Goal: Information Seeking & Learning: Learn about a topic

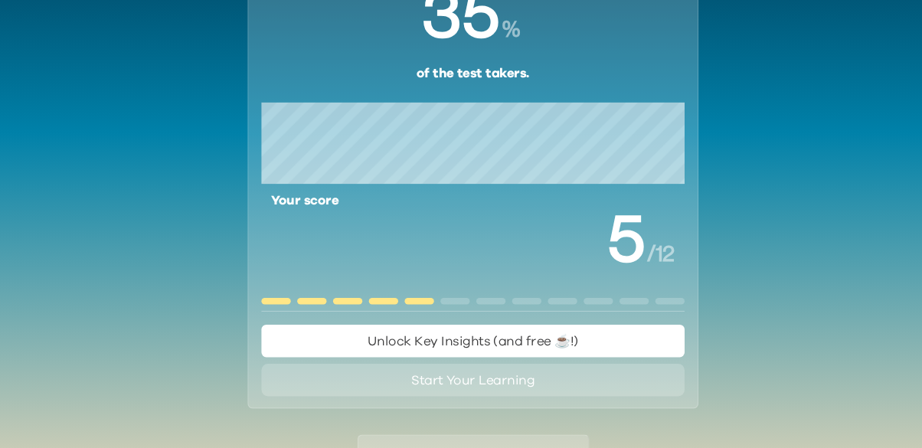
scroll to position [158, 0]
click at [370, 321] on span "Unlock Key Insights (and free ☕️!)" at bounding box center [460, 321] width 199 height 12
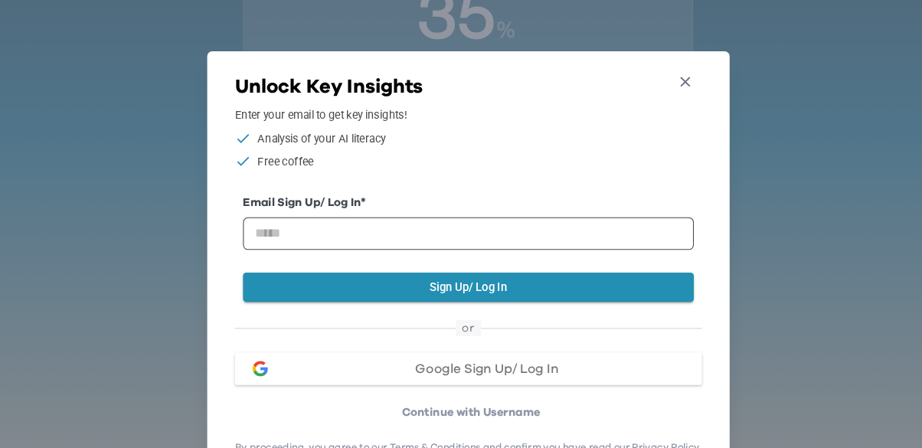
click at [667, 73] on icon "button" at bounding box center [665, 78] width 16 height 16
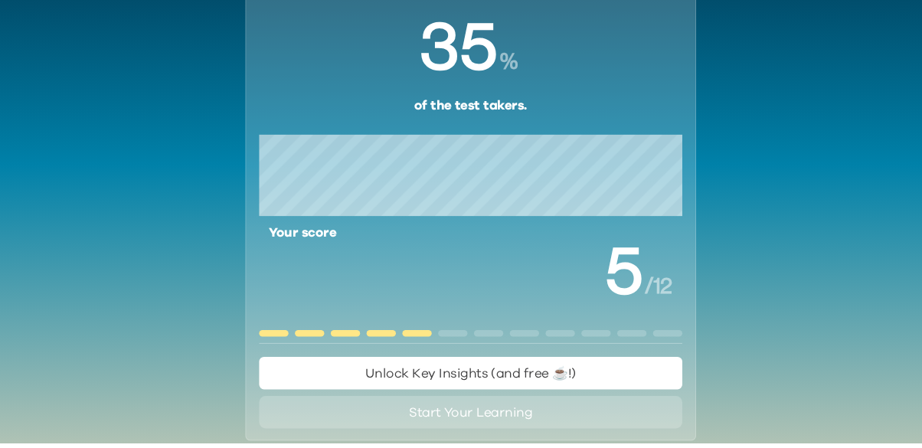
scroll to position [98, 0]
click at [370, 444] on div "Your AI-Q Result You scored higher than % of the test takers. Your score / 12 U…" at bounding box center [461, 205] width 424 height 480
click at [376, 430] on button "Start Your Learning" at bounding box center [461, 418] width 398 height 31
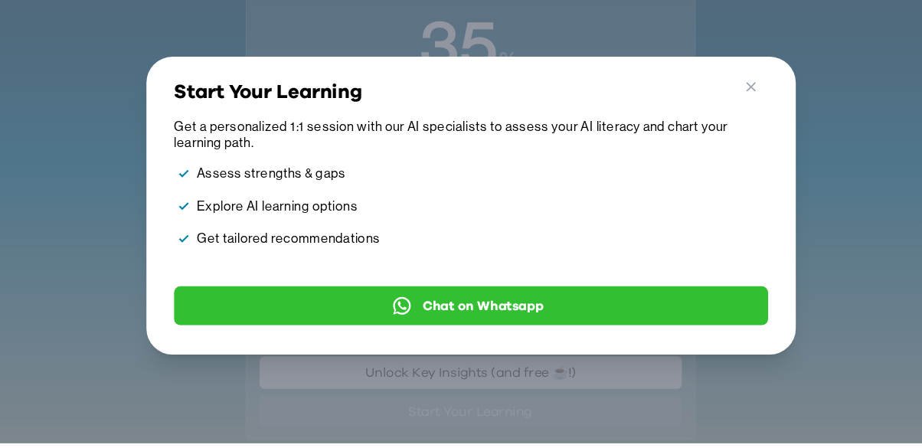
click at [401, 364] on div "Go Back Close Start Your Learning Get a personalized 1:1 session with our AI sp…" at bounding box center [460, 224] width 611 height 280
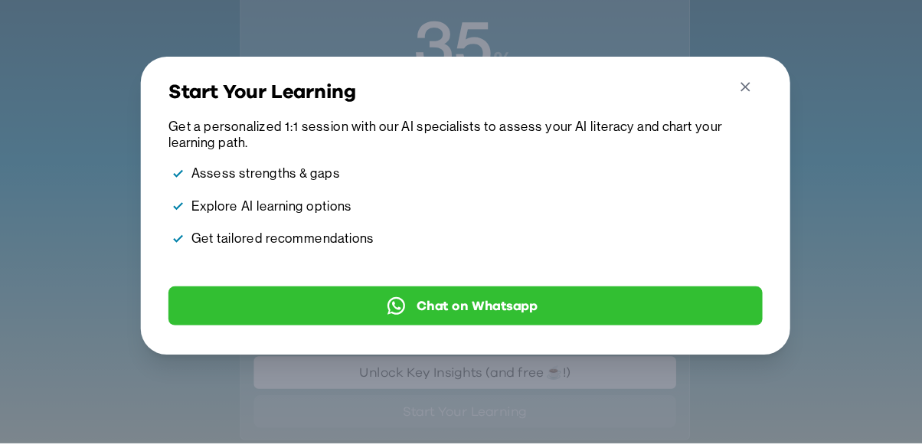
click at [736, 129] on button "Close" at bounding box center [724, 116] width 28 height 26
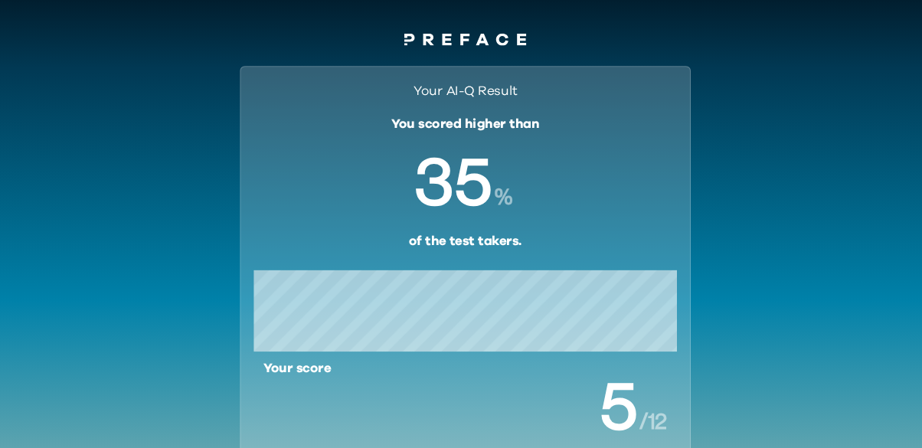
scroll to position [0, 0]
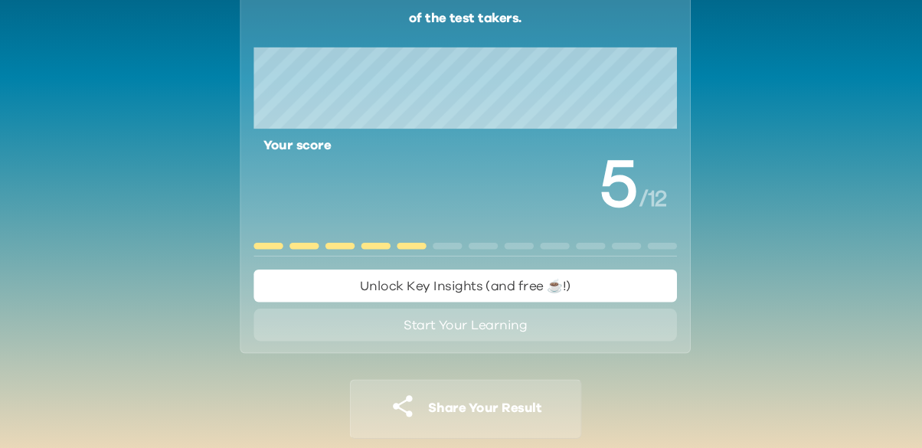
scroll to position [184, 0]
click at [591, 294] on button "Unlock Key Insights (and free ☕️!)" at bounding box center [461, 294] width 398 height 31
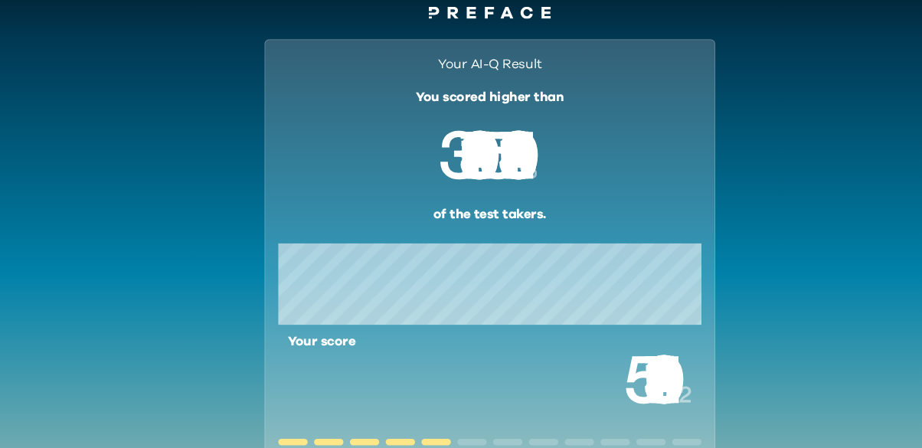
click at [433, 45] on link at bounding box center [460, 40] width 115 height 18
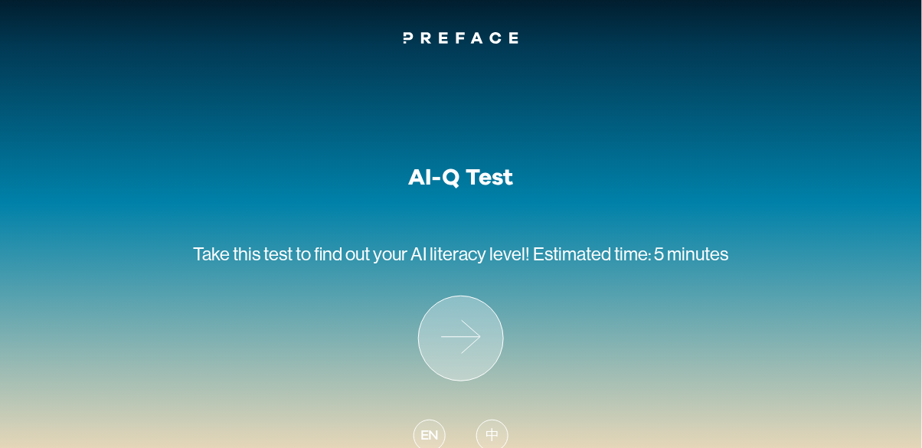
click at [471, 335] on icon at bounding box center [461, 338] width 84 height 84
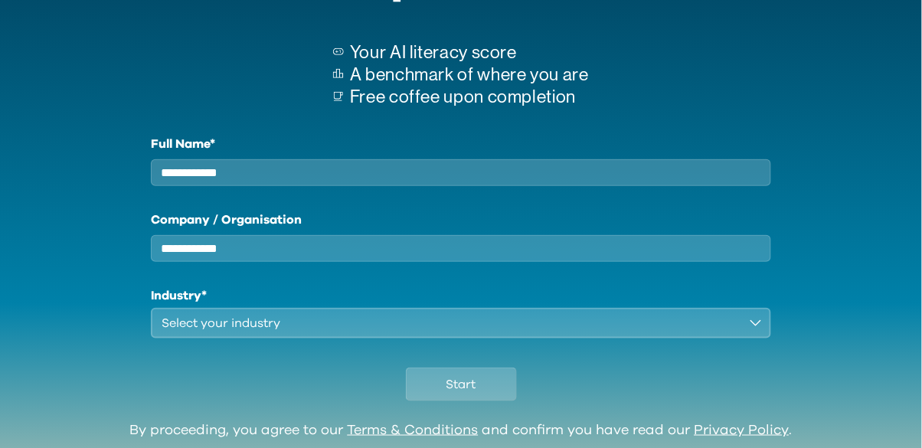
scroll to position [178, 0]
click at [530, 175] on input "Full Name*" at bounding box center [460, 171] width 619 height 27
click at [490, 255] on input "Company / Organisation" at bounding box center [460, 247] width 619 height 27
click at [241, 178] on input "*****" at bounding box center [460, 171] width 619 height 27
type input "*"
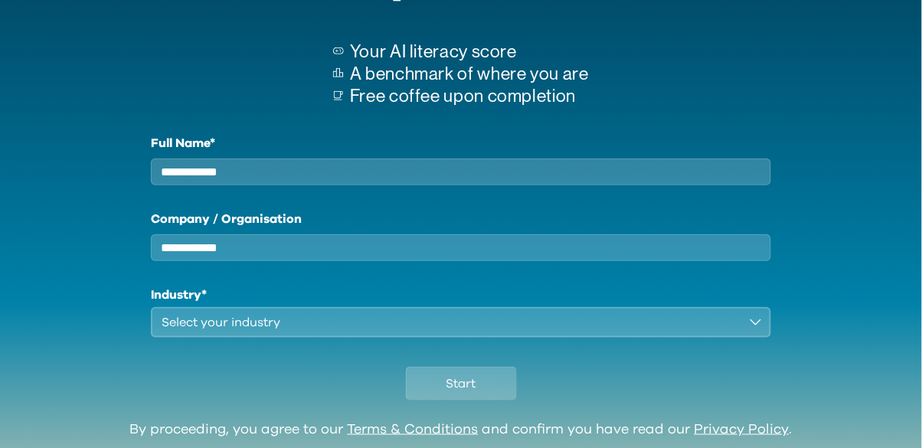
type input "*"
type input "*********"
click at [514, 282] on div "Full Name* ********* Company / Organisation Industry* Select your industry" at bounding box center [460, 236] width 619 height 204
click at [525, 261] on input "Company / Organisation" at bounding box center [460, 247] width 619 height 27
click at [508, 261] on input "Company / Organisation" at bounding box center [460, 247] width 619 height 27
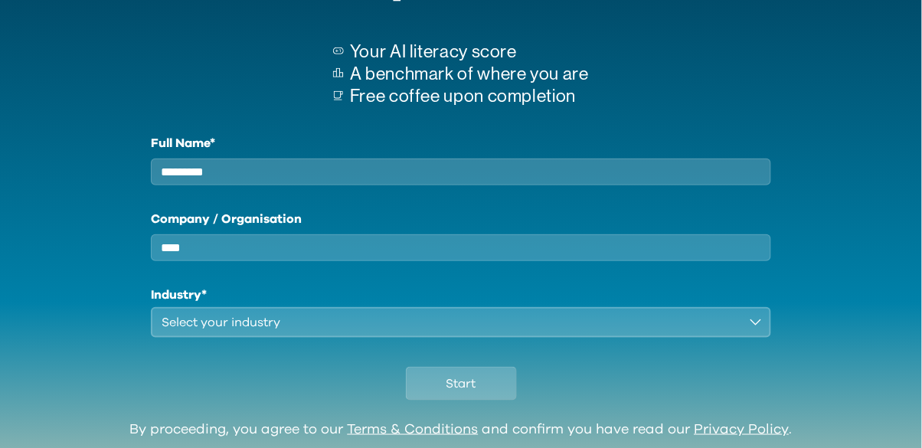
type input "****"
click at [443, 331] on div "Select your industry" at bounding box center [450, 322] width 576 height 18
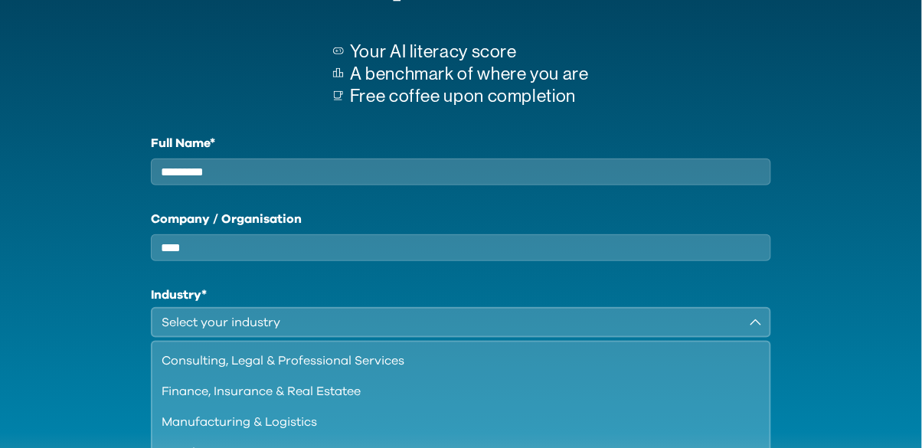
click at [480, 400] on div "Finance, Insurance & Real Estatee" at bounding box center [451, 391] width 579 height 18
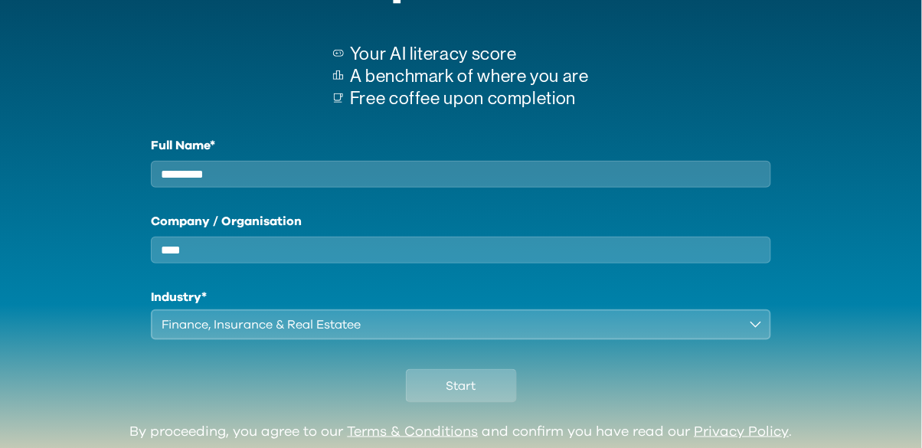
scroll to position [166, 0]
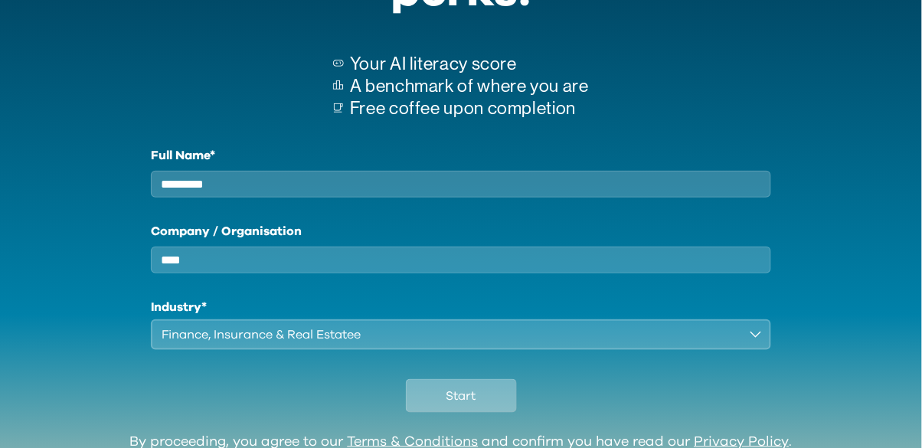
click at [468, 399] on span "Start" at bounding box center [461, 396] width 30 height 18
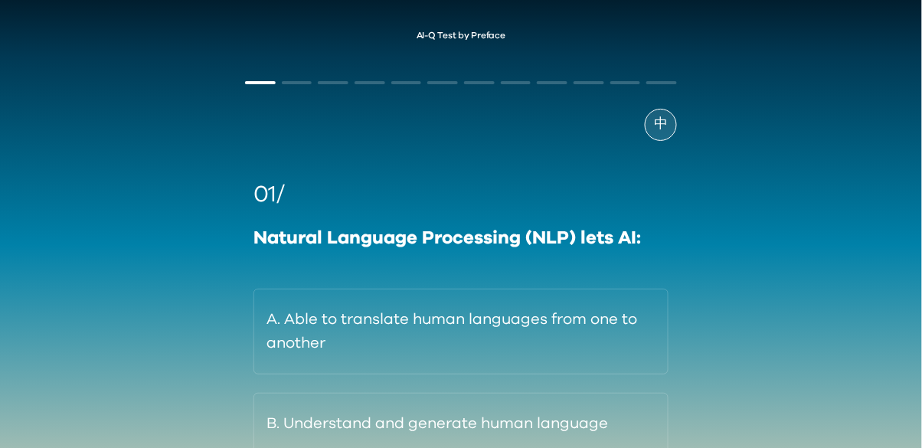
scroll to position [49, 0]
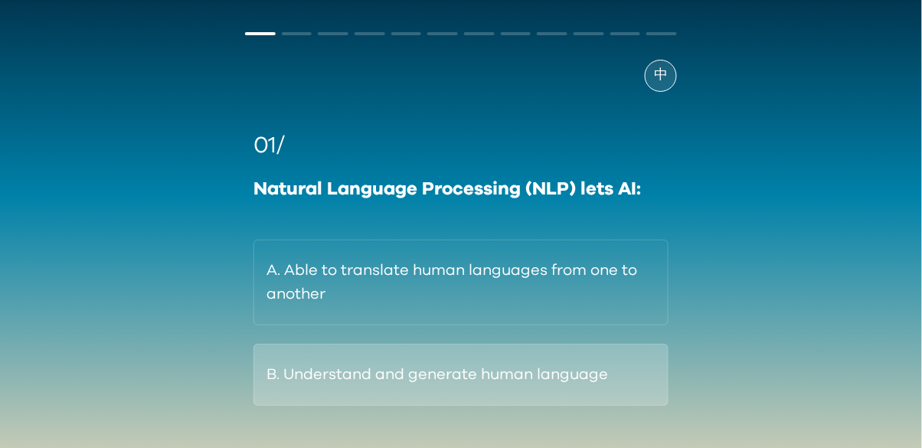
click at [311, 381] on button "B. Understand and generate human language" at bounding box center [460, 375] width 415 height 62
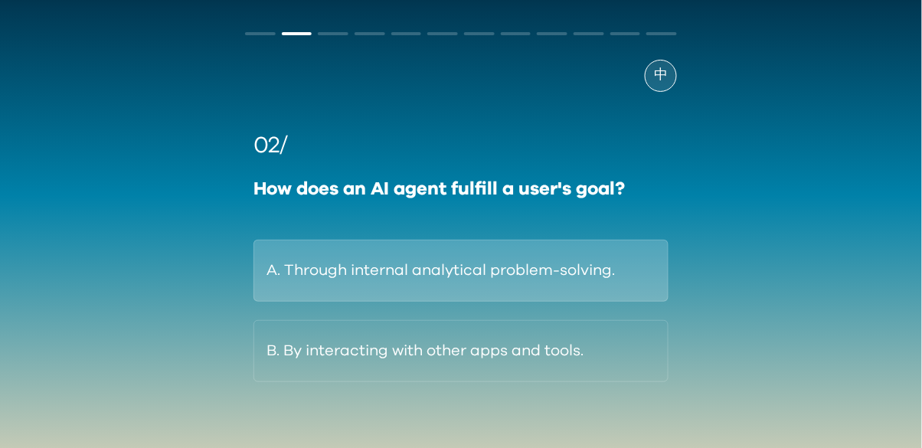
click at [300, 269] on button "A. Through internal analytical problem-solving." at bounding box center [460, 271] width 415 height 62
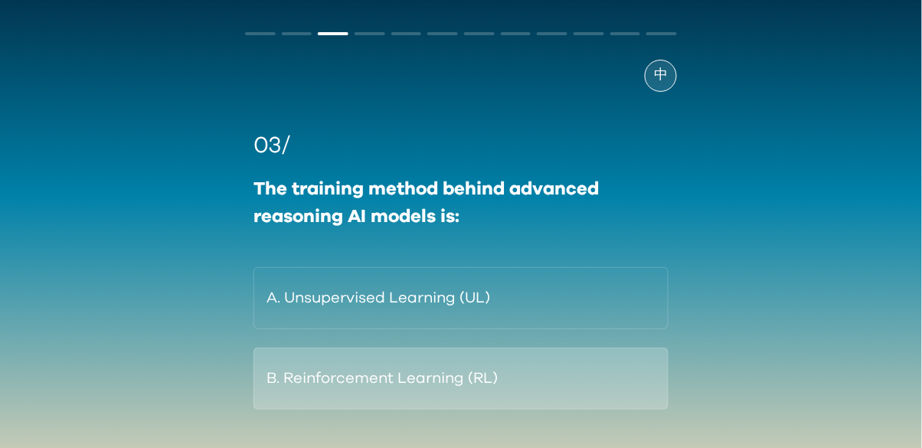
click at [295, 386] on button "B. Reinforcement Learning (RL)" at bounding box center [460, 379] width 415 height 62
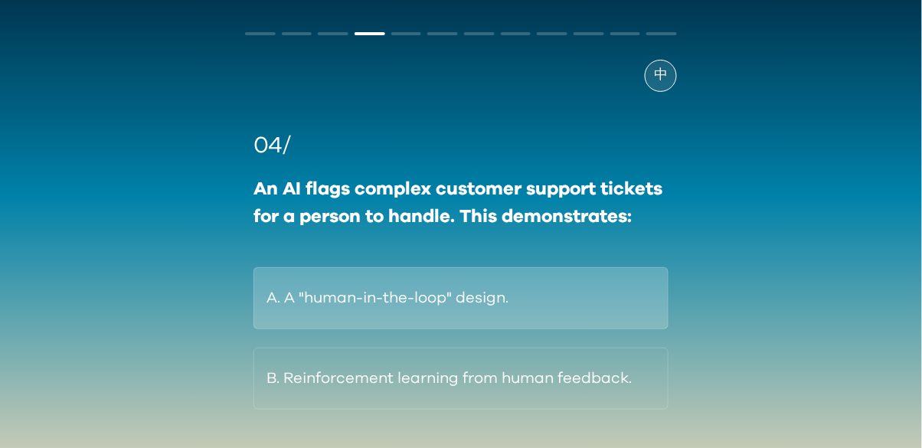
click at [327, 302] on button "A. A "human-in-the-loop" design." at bounding box center [460, 298] width 415 height 62
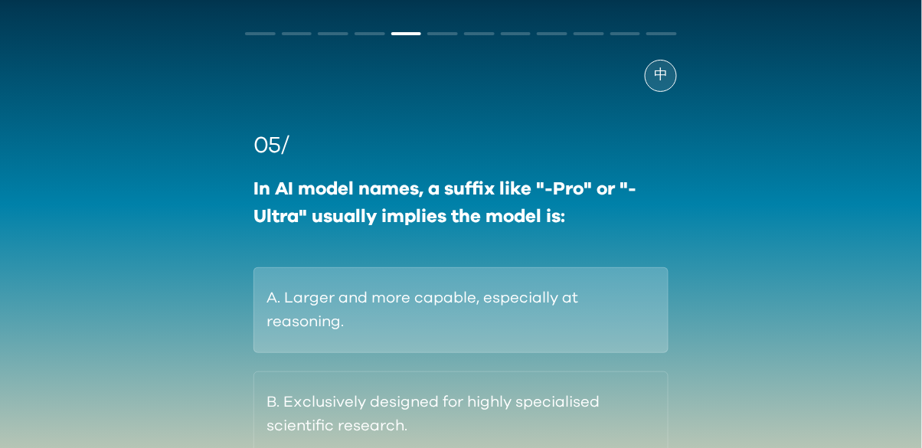
click at [364, 304] on button "A. Larger and more capable, especially at reasoning." at bounding box center [460, 310] width 415 height 86
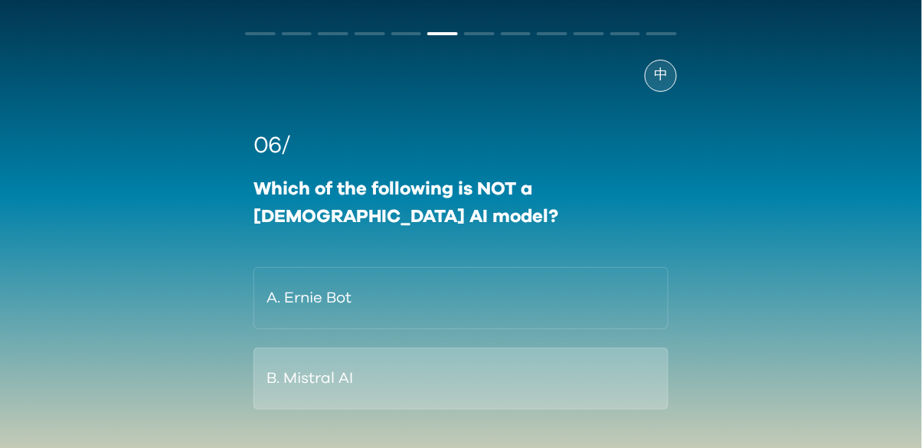
click at [348, 396] on button "B. Mistral AI" at bounding box center [460, 379] width 415 height 62
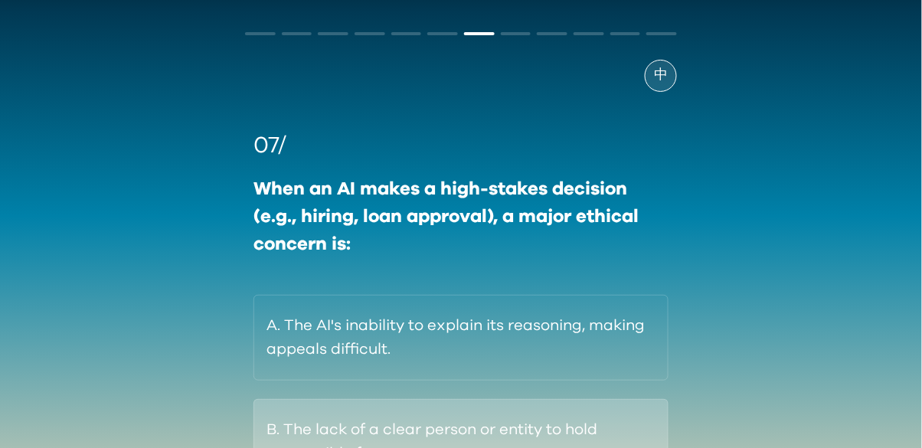
click at [311, 447] on button "B. The lack of a clear person or entity to hold responsible for errors." at bounding box center [460, 442] width 415 height 86
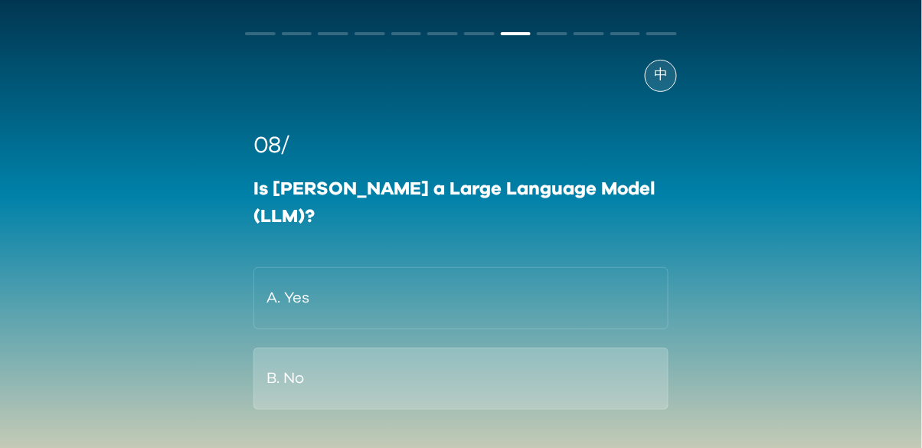
click at [387, 348] on button "B. No" at bounding box center [460, 379] width 415 height 62
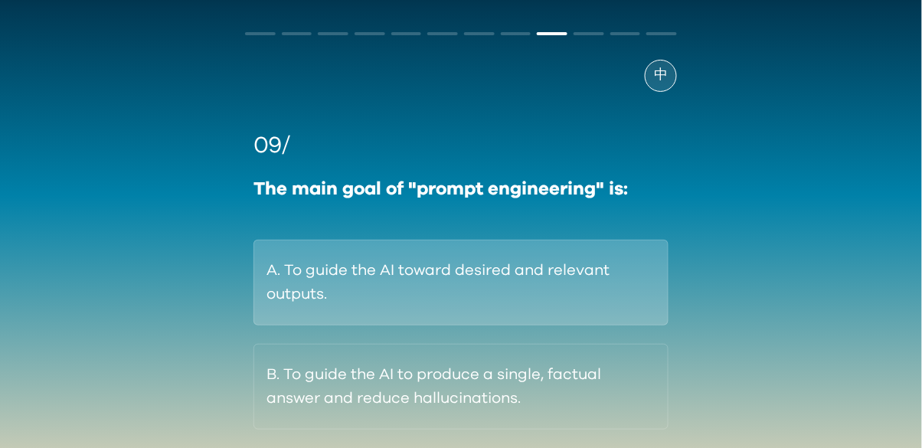
click at [397, 279] on button "A. To guide the AI toward desired and relevant outputs." at bounding box center [460, 283] width 415 height 86
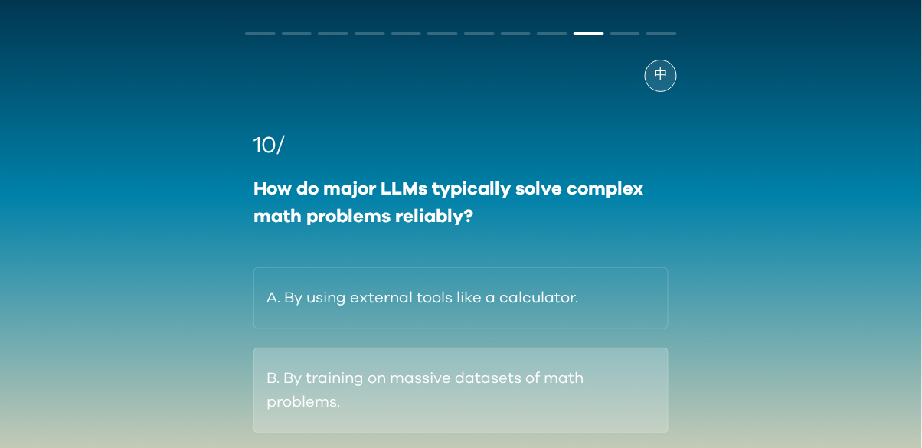
click at [406, 390] on button "B. By training on massive datasets of math problems." at bounding box center [460, 391] width 415 height 86
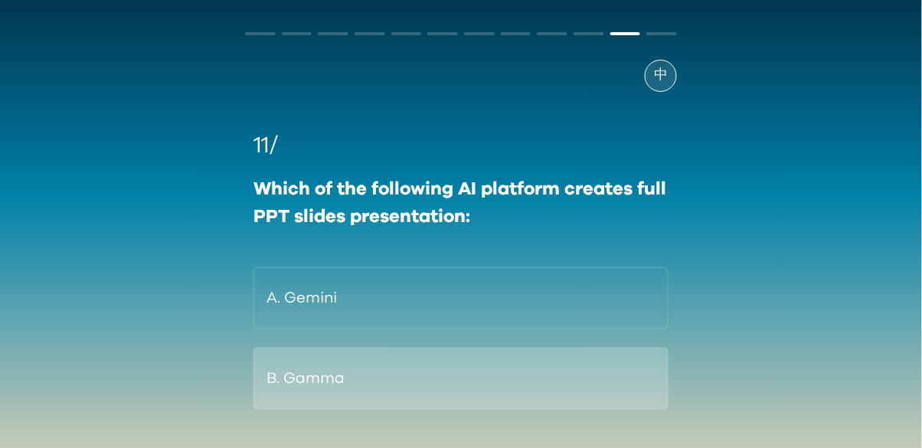
click at [346, 402] on button "B. Gamma" at bounding box center [460, 379] width 415 height 62
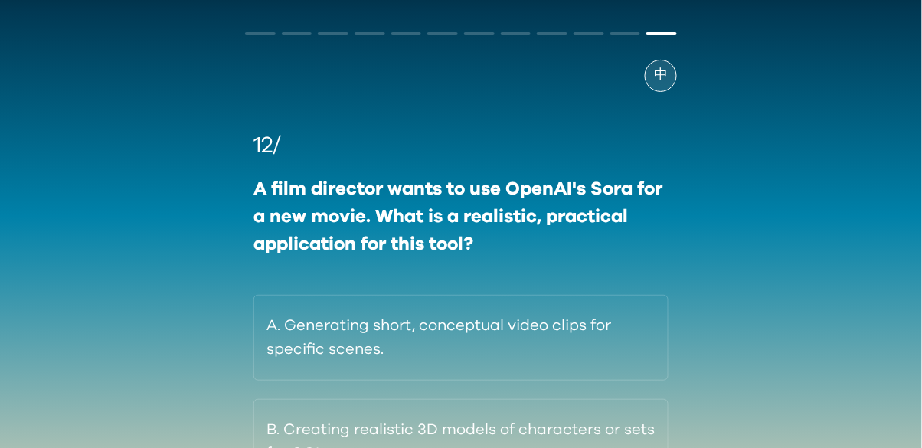
scroll to position [98, 0]
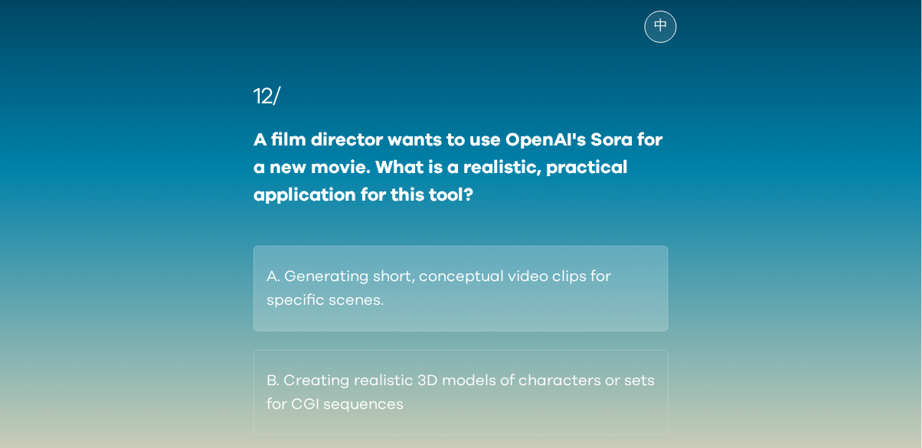
click at [374, 288] on button "A. Generating short, conceptual video clips for specific scenes." at bounding box center [460, 289] width 415 height 86
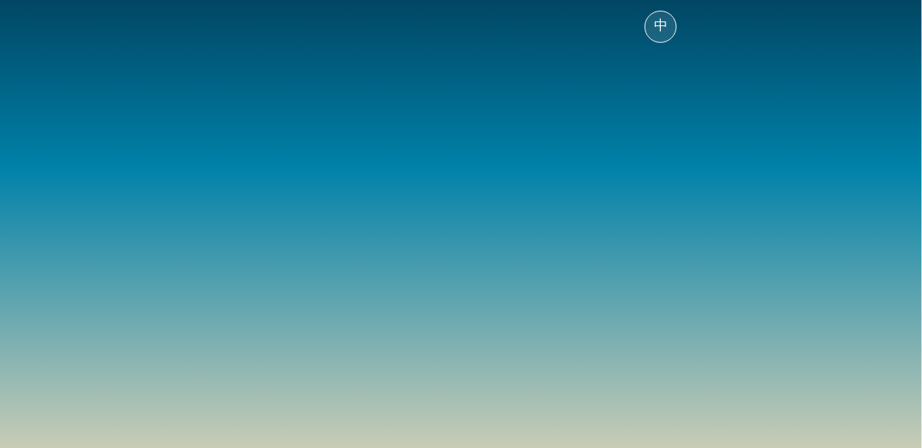
scroll to position [56, 0]
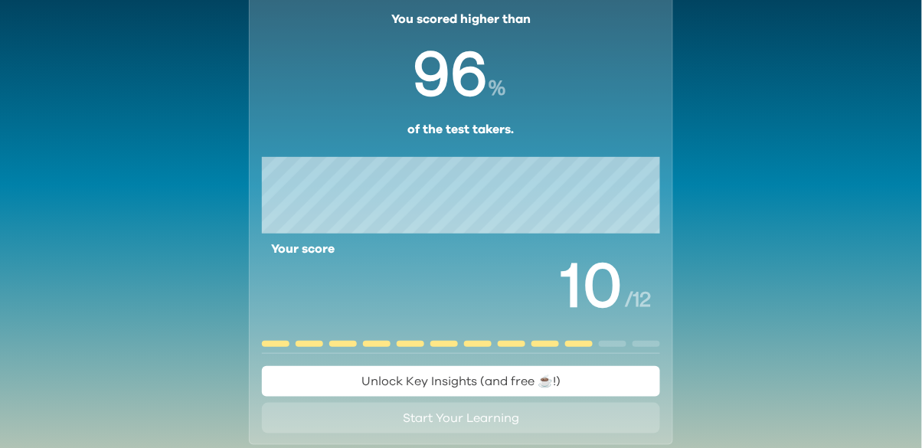
scroll to position [116, 0]
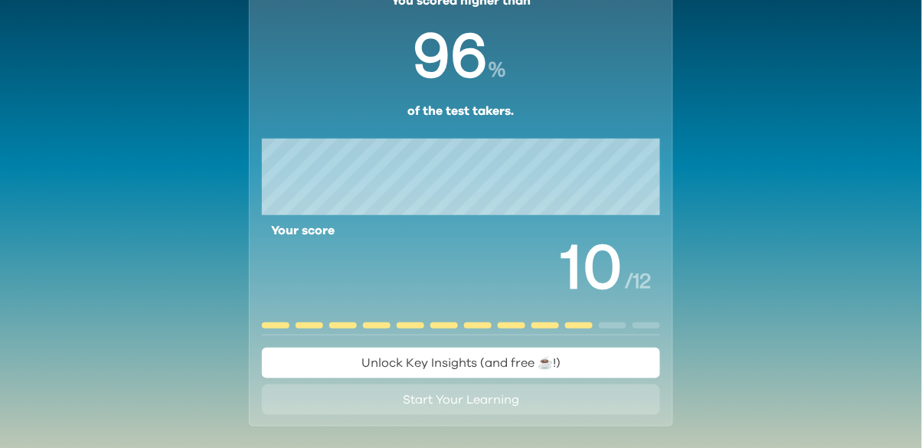
click at [552, 355] on span "Unlock Key Insights (and free ☕️!)" at bounding box center [460, 363] width 199 height 18
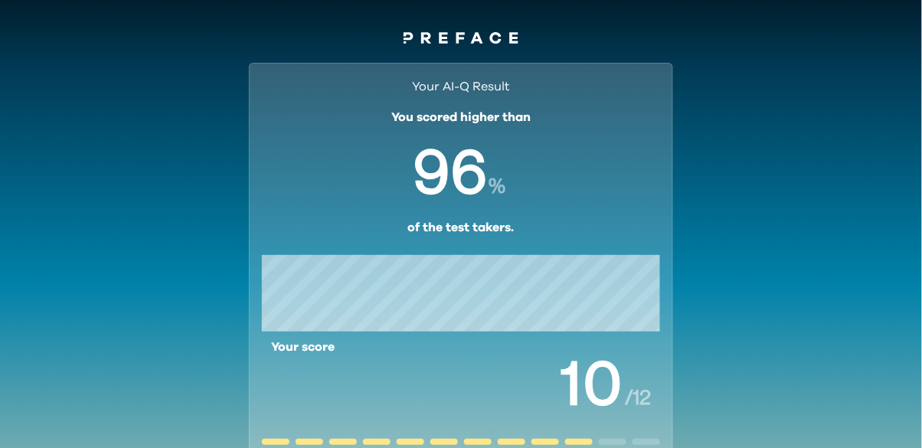
scroll to position [2, 0]
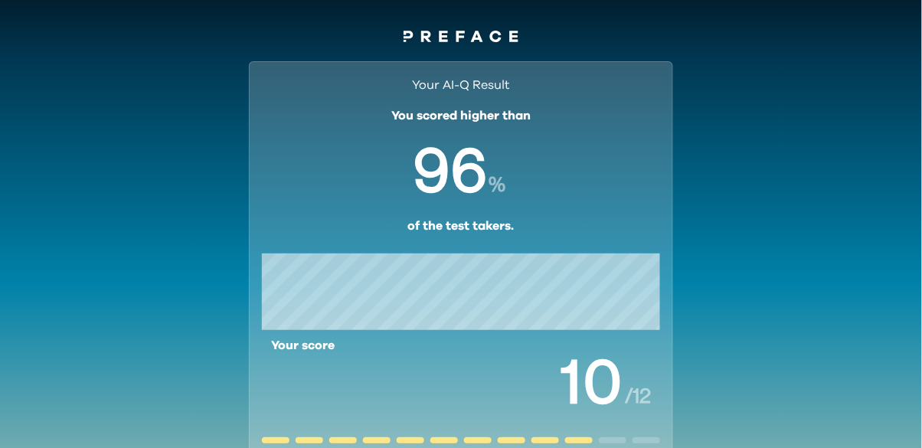
click at [430, 37] on icon at bounding box center [460, 36] width 115 height 11
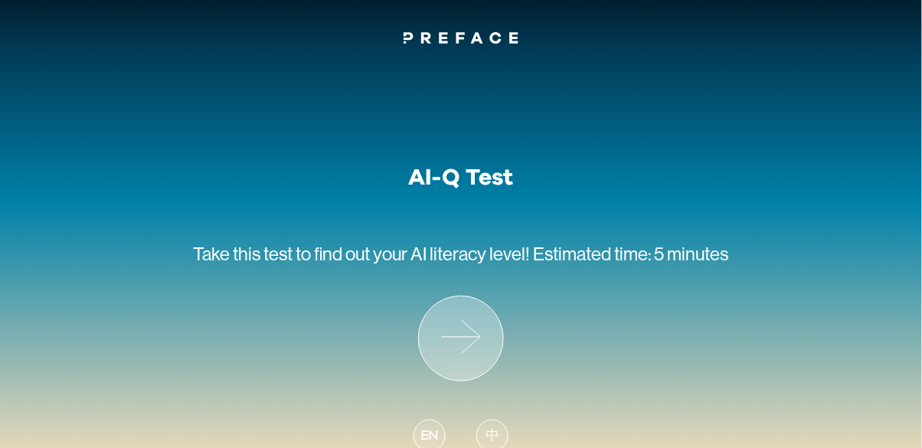
click at [475, 338] on icon at bounding box center [461, 338] width 84 height 84
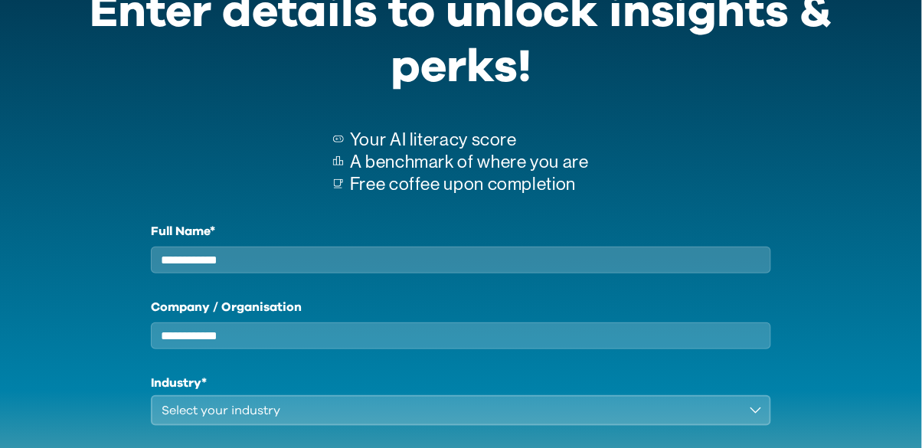
scroll to position [80, 0]
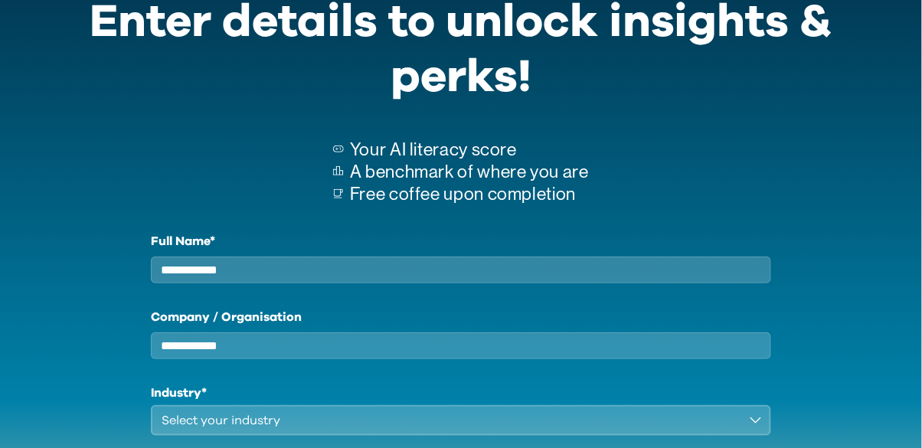
click at [674, 266] on input "Full Name*" at bounding box center [460, 269] width 619 height 27
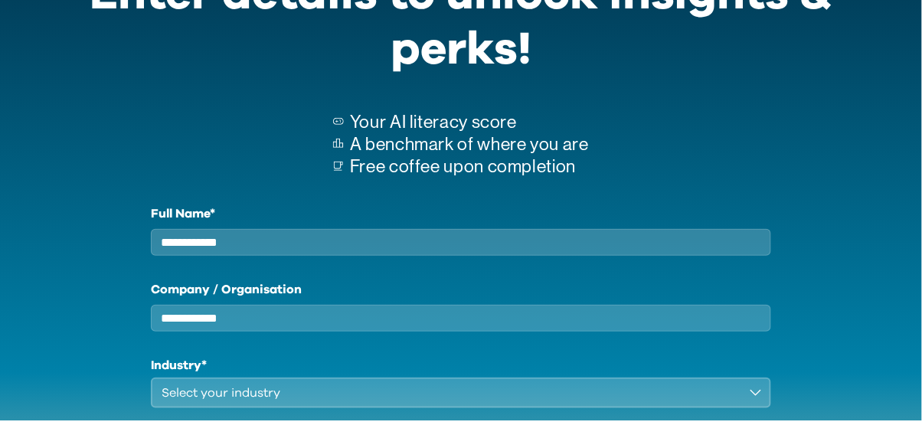
scroll to position [117, 0]
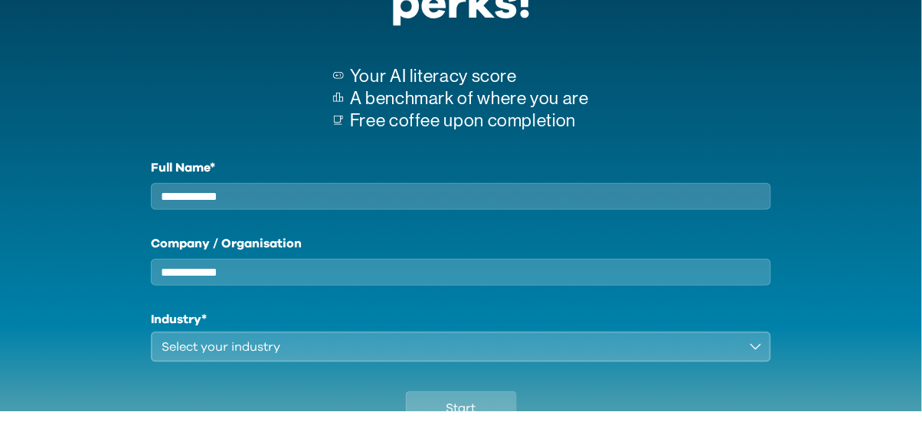
type input "**********"
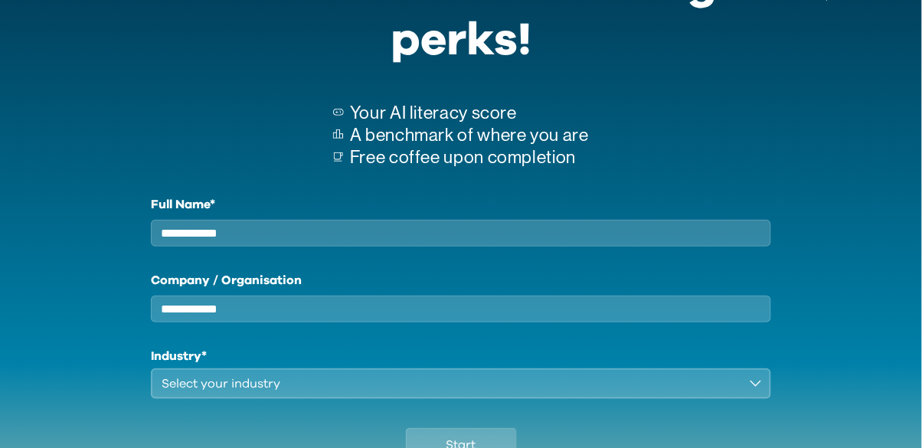
click at [604, 322] on input "Company / Organisation" at bounding box center [460, 308] width 619 height 27
click at [679, 319] on input "Company / Organisation" at bounding box center [460, 308] width 619 height 27
type input "*"
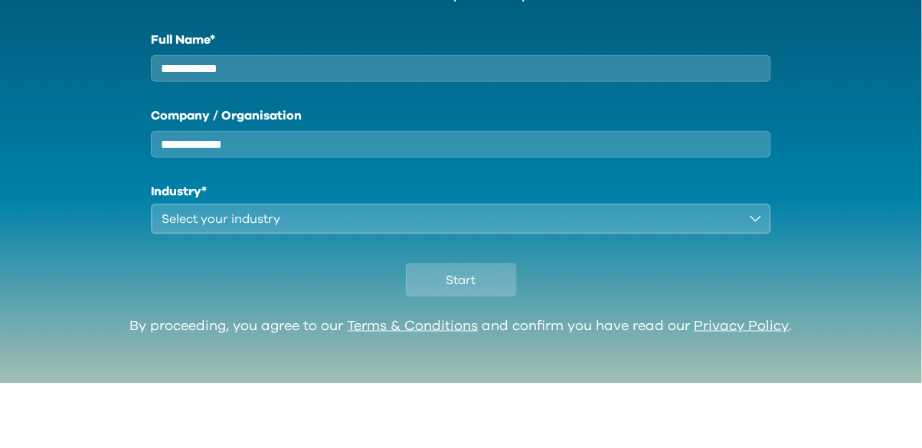
scroll to position [217, 0]
type input "**********"
click at [565, 299] on button "Select your industry" at bounding box center [460, 283] width 619 height 31
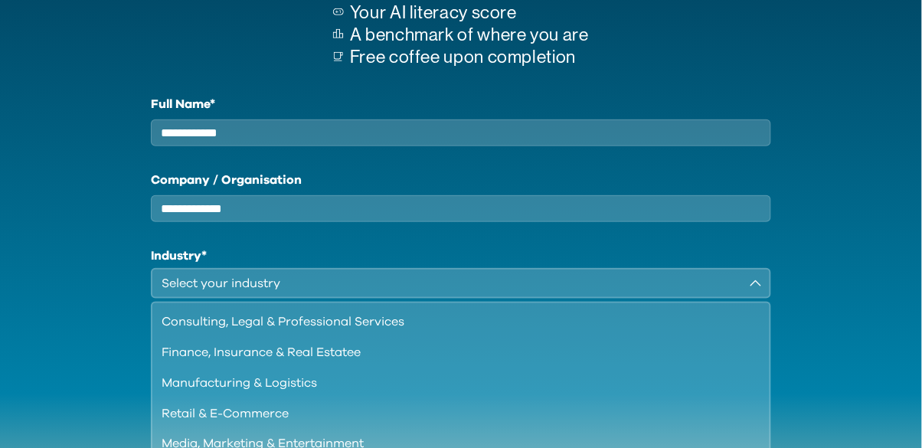
click at [586, 331] on div "Consulting, Legal & Professional Services" at bounding box center [451, 321] width 579 height 18
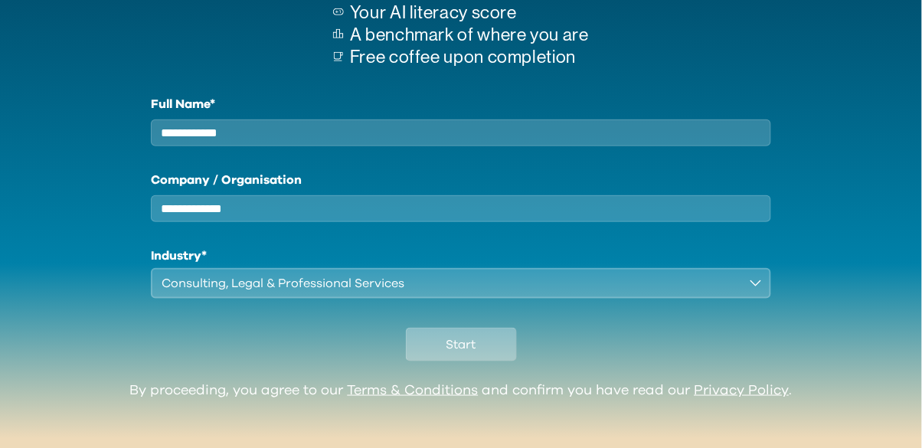
click at [481, 361] on button "Start" at bounding box center [461, 345] width 111 height 34
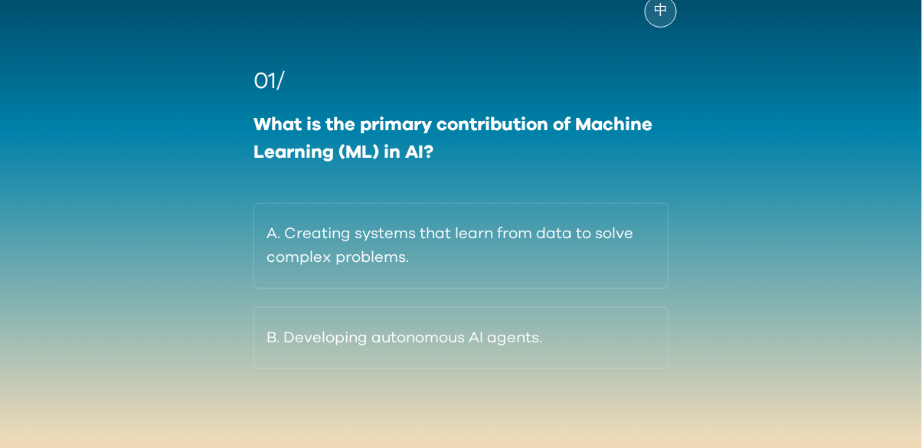
scroll to position [122, 0]
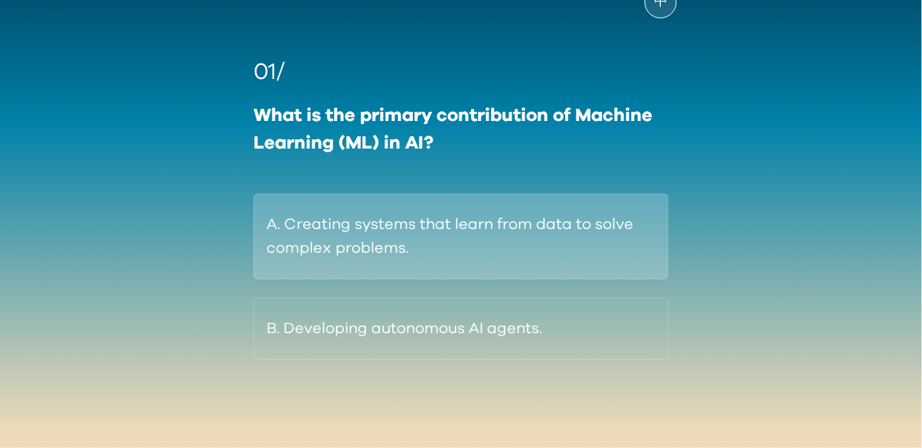
click at [537, 226] on button "A. Creating systems that learn from data to solve complex problems." at bounding box center [460, 237] width 415 height 86
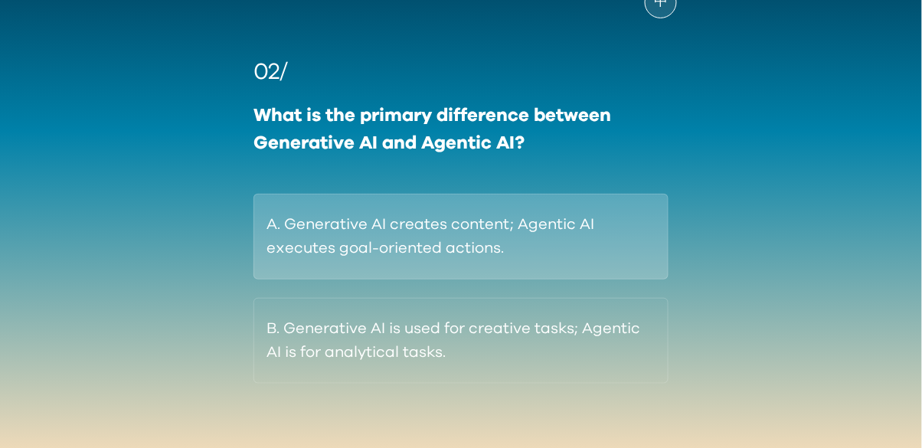
click at [586, 237] on button "A. Generative AI creates content; Agentic AI executes goal-oriented actions." at bounding box center [460, 237] width 415 height 86
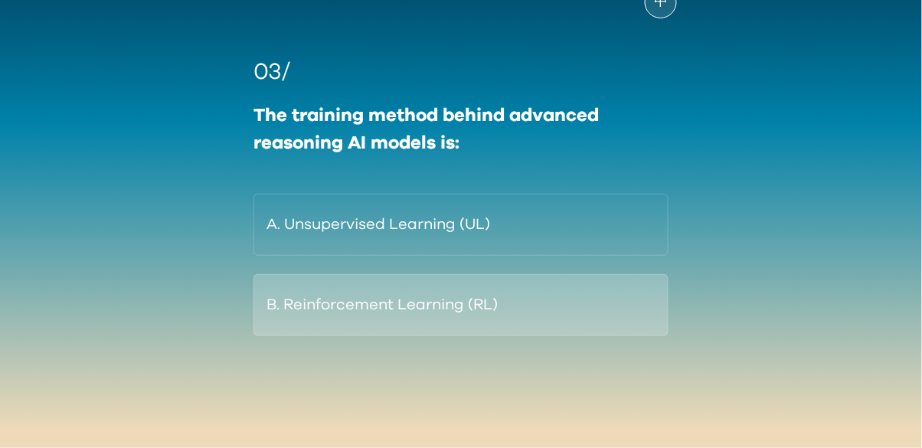
click at [577, 308] on button "B. Reinforcement Learning (RL)" at bounding box center [460, 305] width 415 height 62
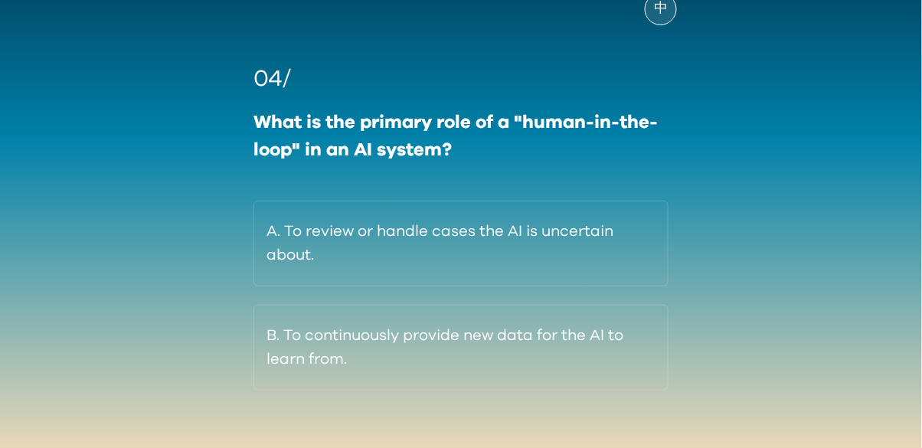
scroll to position [113, 0]
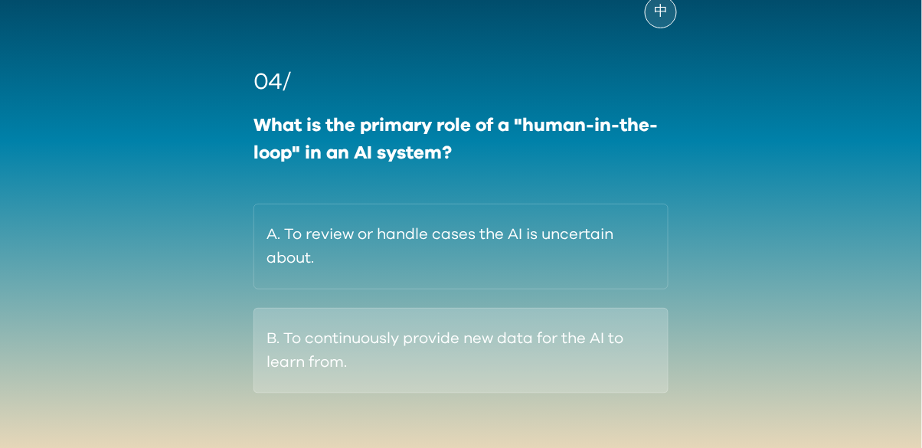
click at [528, 363] on button "B. To continuously provide new data for the AI to learn from." at bounding box center [460, 351] width 415 height 86
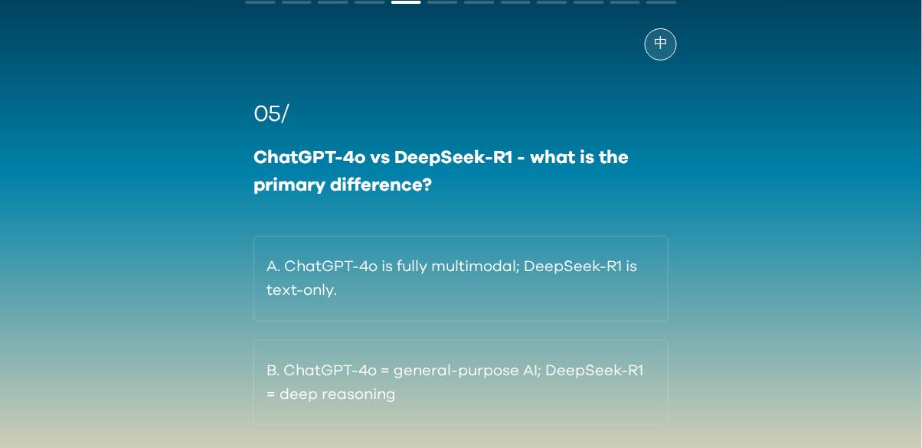
scroll to position [0, 0]
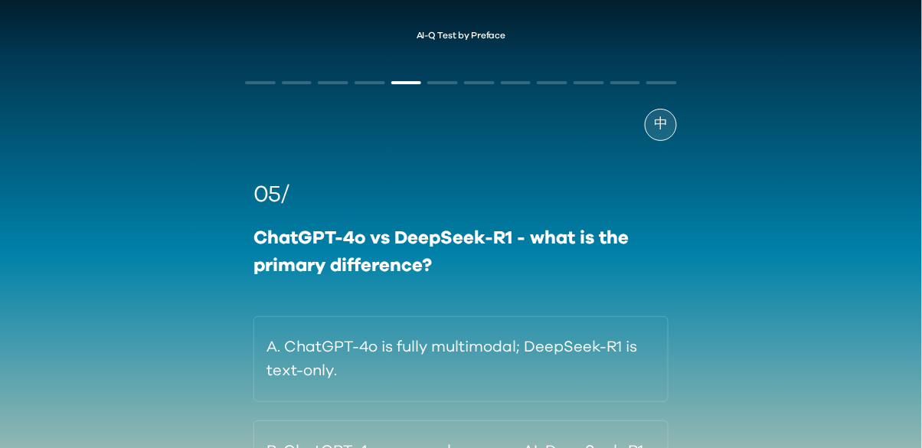
click at [661, 125] on span "中" at bounding box center [661, 124] width 14 height 21
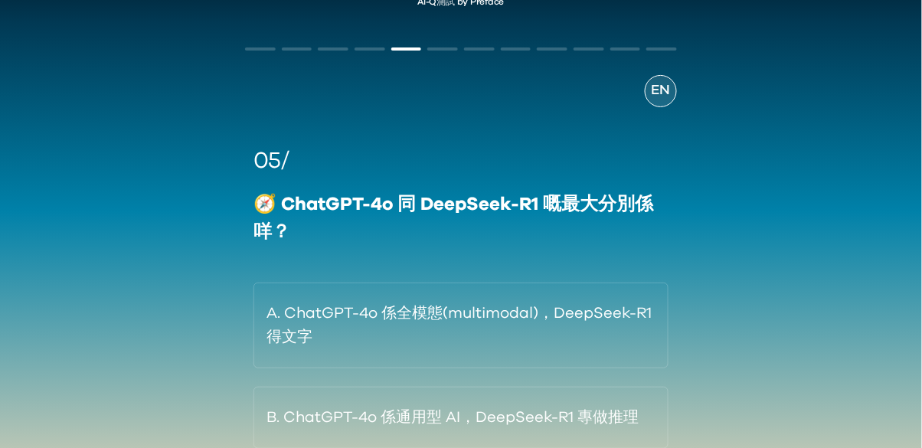
scroll to position [89, 0]
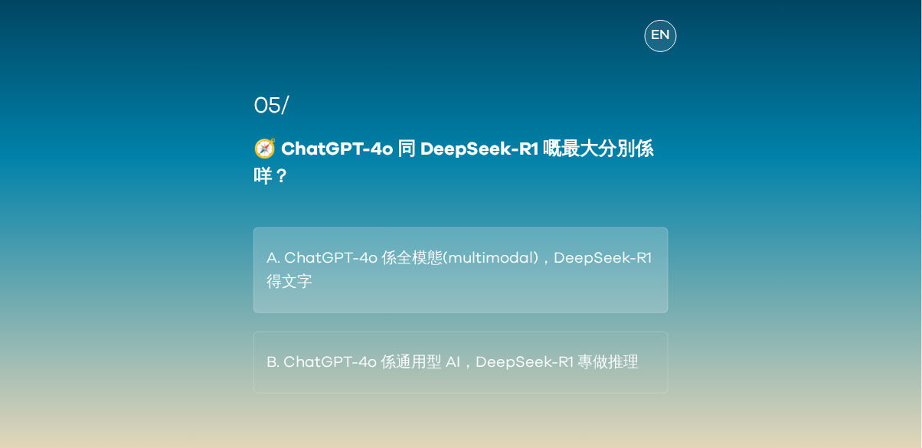
click at [638, 251] on button "A. ChatGPT-4o 係全模態(multimodal)，DeepSeek-R1 得文字" at bounding box center [460, 270] width 415 height 86
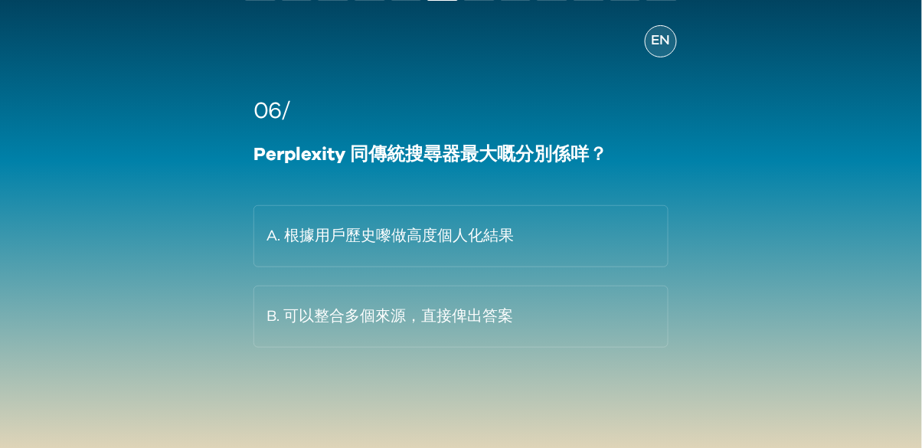
scroll to position [83, 0]
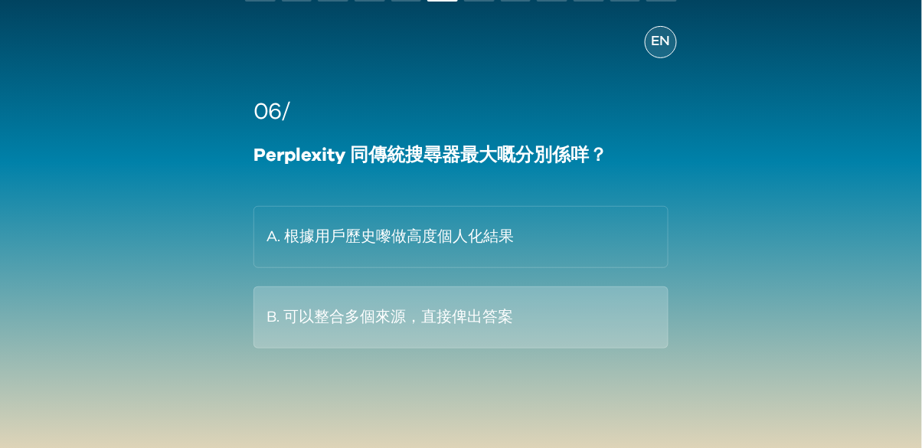
click at [541, 322] on button "B. 可以整合多個來源，直接俾出答案" at bounding box center [460, 317] width 415 height 62
click at [527, 321] on button "B. 可以整合多個來源，直接俾出答案" at bounding box center [460, 317] width 415 height 62
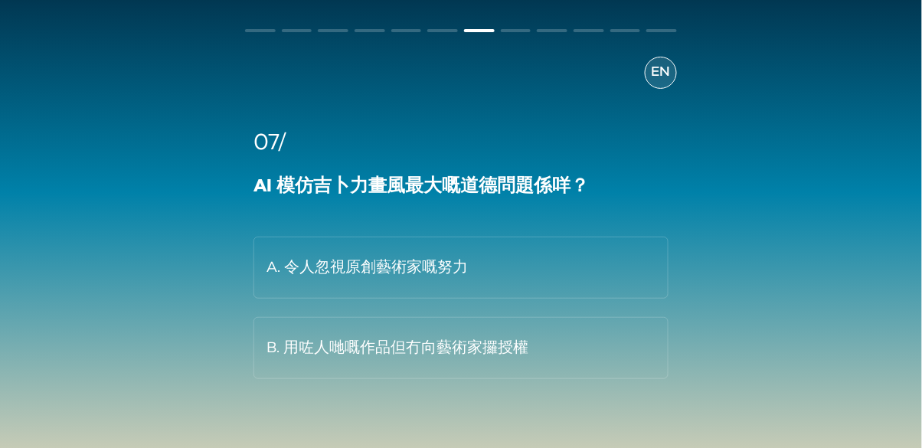
scroll to position [47, 0]
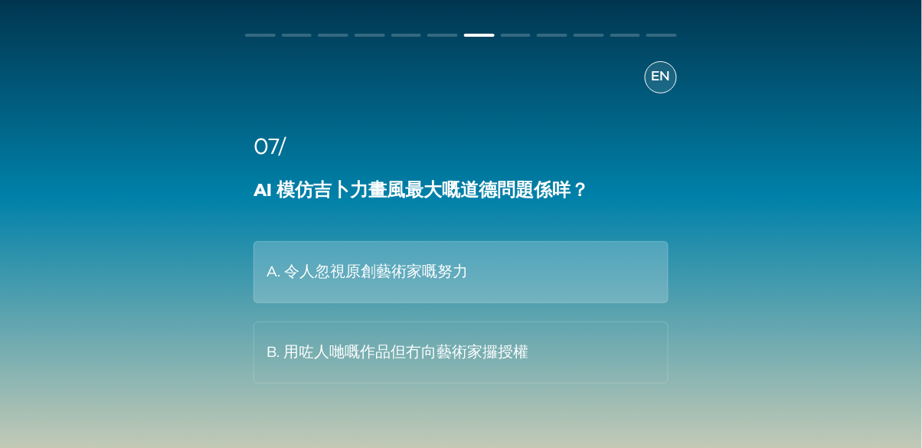
click at [532, 274] on button "A. 令人忽視原創藝術家嘅努力" at bounding box center [460, 272] width 415 height 62
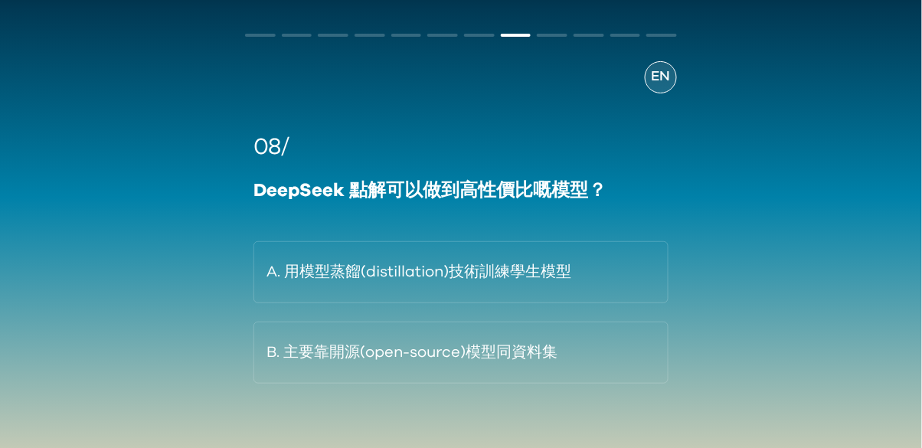
scroll to position [48, 0]
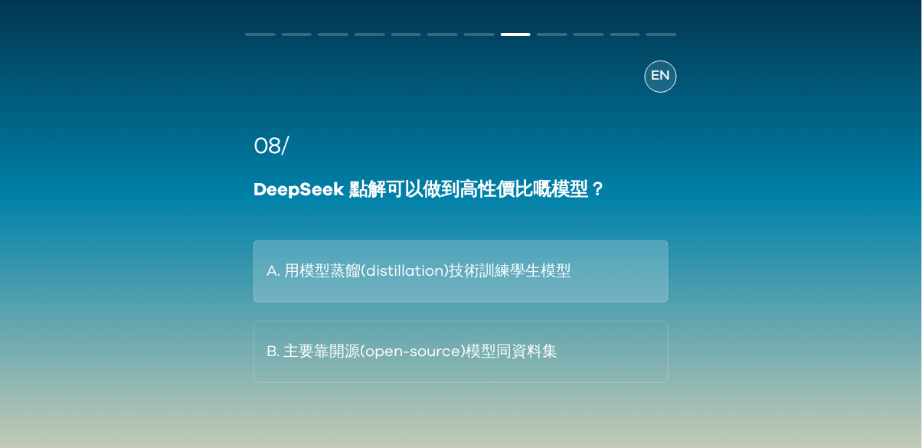
click at [355, 260] on button "A. 用模型蒸餾(distillation)技術訓練學生模型" at bounding box center [460, 271] width 415 height 62
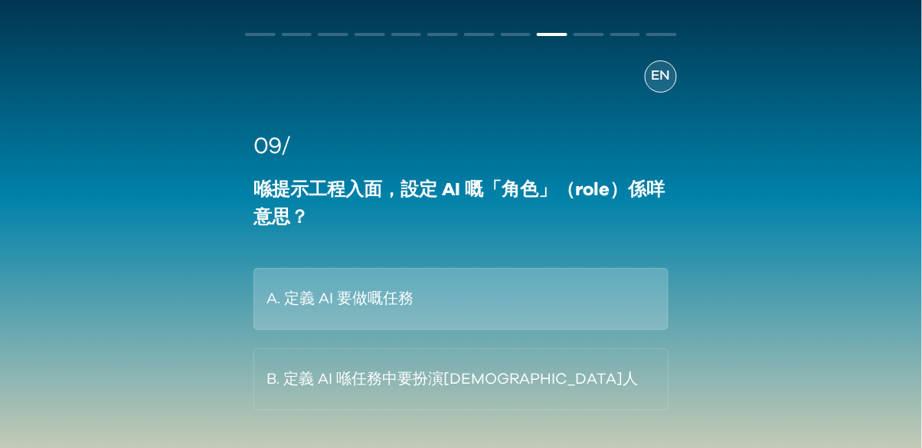
click at [530, 318] on button "A. 定義 AI 要做嘅任務" at bounding box center [460, 299] width 415 height 62
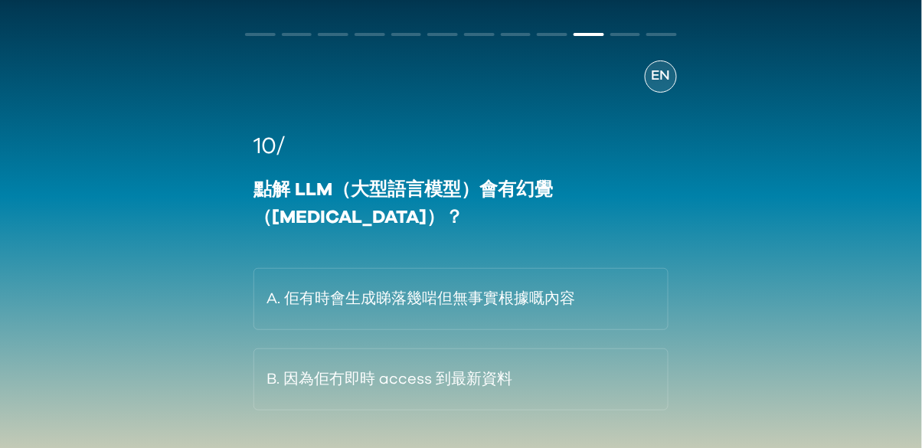
scroll to position [49, 0]
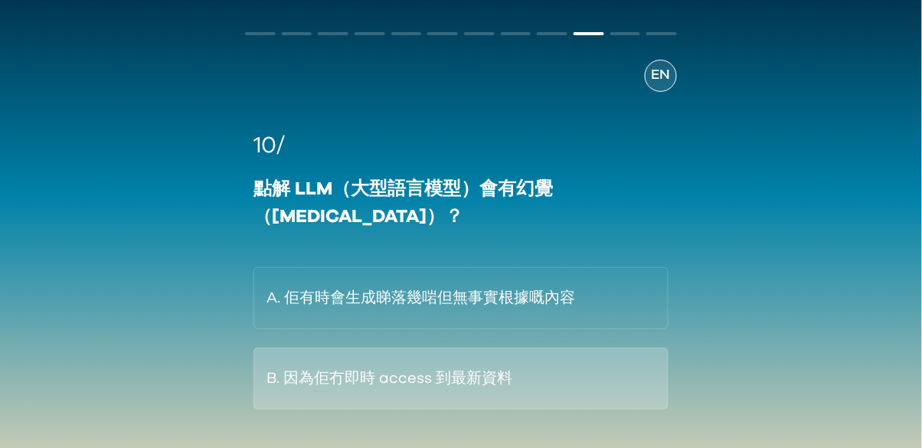
click at [543, 361] on button "B. 因為佢冇即時 access 到最新資料" at bounding box center [460, 379] width 415 height 62
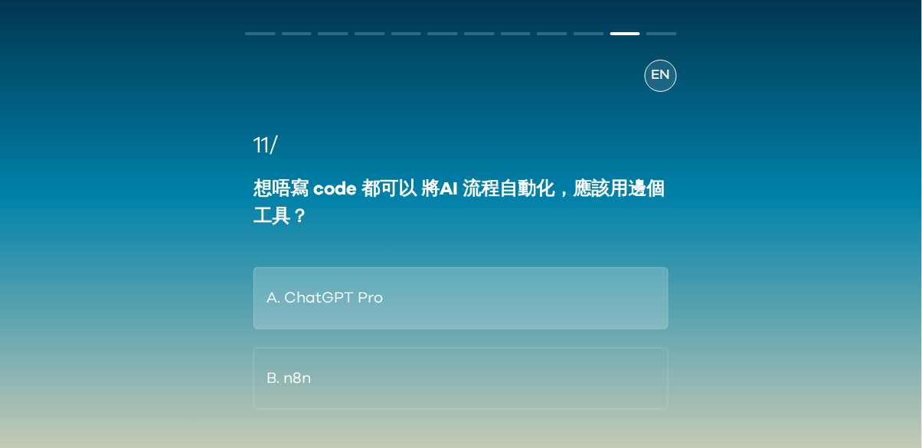
click at [633, 279] on button "A. ChatGPT Pro" at bounding box center [460, 298] width 415 height 62
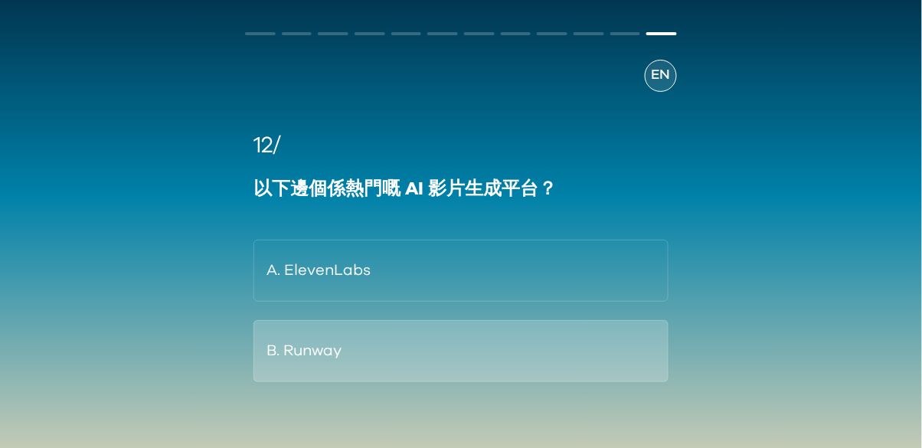
click at [369, 350] on button "B. Runway" at bounding box center [460, 351] width 415 height 62
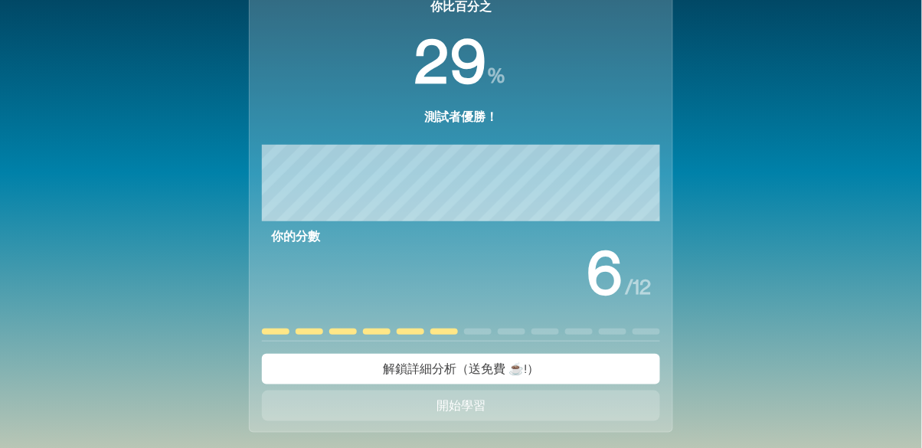
scroll to position [138, 0]
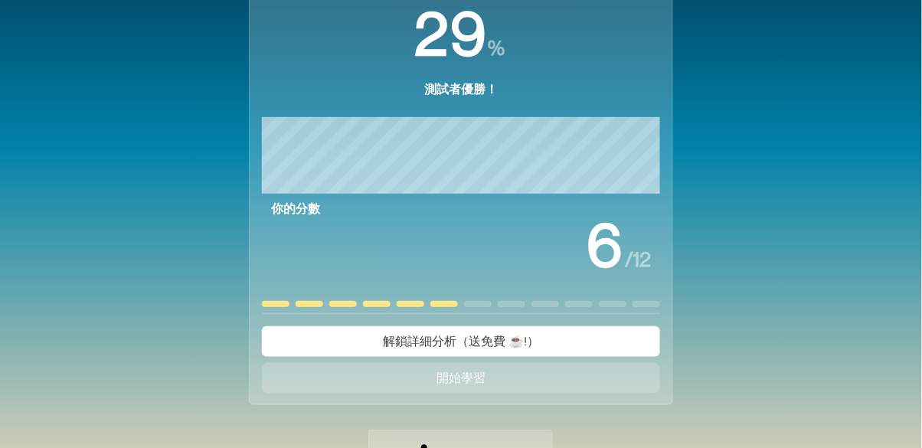
click at [603, 392] on button "開始學習" at bounding box center [461, 378] width 398 height 31
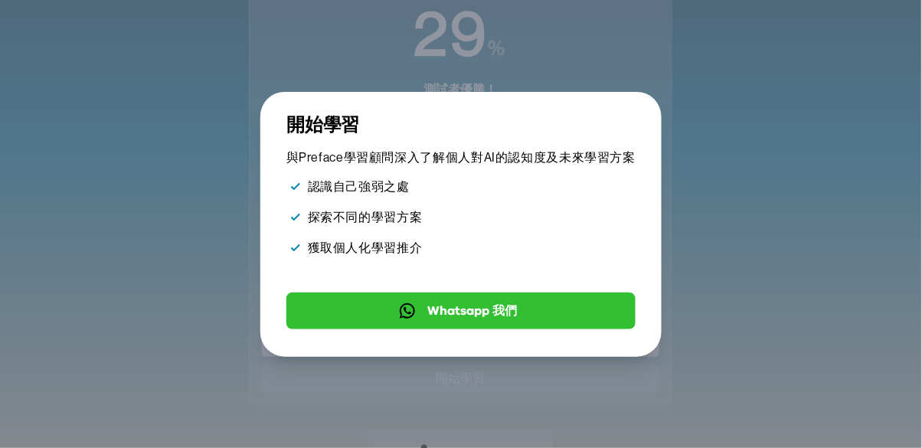
click at [601, 344] on div "Go Back Close 開始學習 與Preface學習顧問深入了解個人對AI的認知度及未來學習方案 認識自己強弱之處 探索不同的學習方案 獲取個人化學習推…" at bounding box center [461, 221] width 370 height 246
click at [622, 131] on button "Close" at bounding box center [628, 120] width 12 height 21
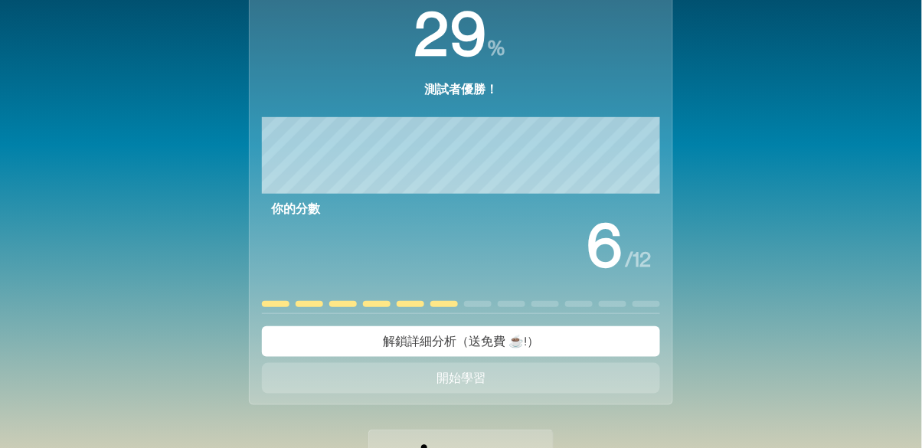
click at [622, 148] on div "Close" at bounding box center [625, 131] width 23 height 31
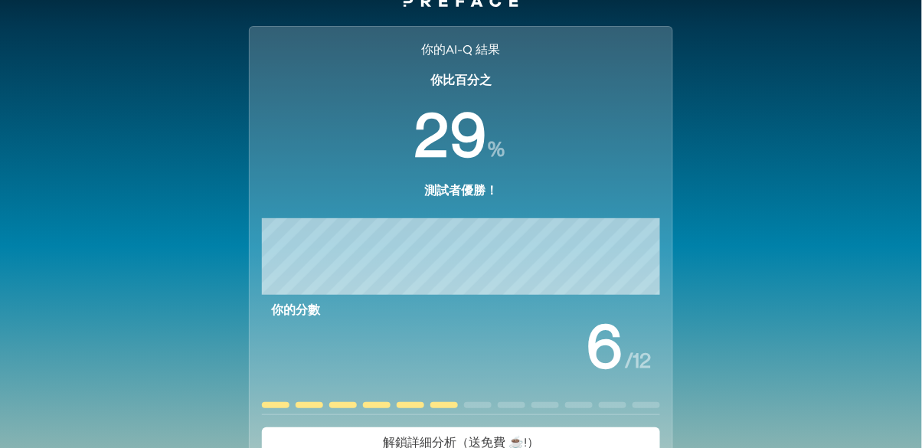
scroll to position [0, 0]
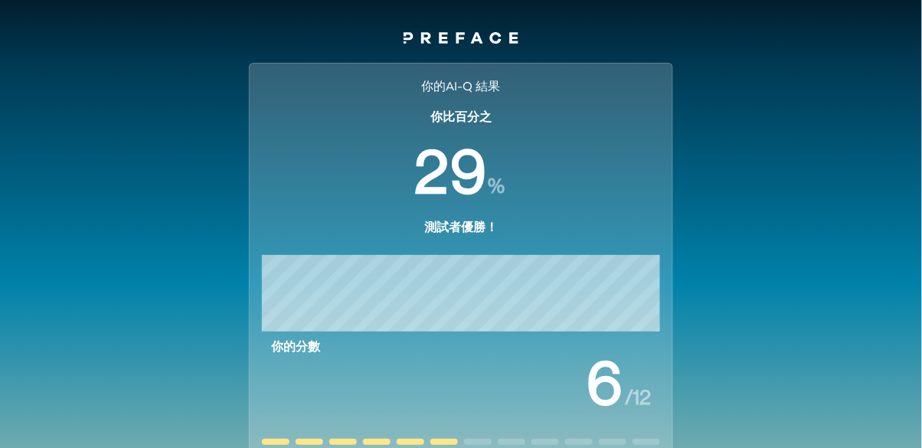
click at [516, 58] on div "你的AI-Q 結果 你比百分之 % 測試者優勝！ 你的分數 / 12 解鎖詳細分析（送免費 ☕️!） 開始學習 分享你的成績 你的AI-Q 結果 你比百分之 …" at bounding box center [460, 354] width 461 height 611
click at [492, 46] on link at bounding box center [460, 40] width 115 height 18
click at [459, 43] on link at bounding box center [460, 40] width 115 height 18
click at [671, 61] on div "你的AI-Q 結果 你比百分之 % 測試者優勝！ 你的分數 / 12 解鎖詳細分析（送免費 ☕️!） 開始學習 分享你的成績 你的AI-Q 結果 你比百分之 …" at bounding box center [460, 354] width 461 height 611
click at [674, 77] on div "你的AI-Q 結果 你比百分之 % 測試者優勝！ 你的分數 / 12 解鎖詳細分析（送免費 ☕️!） 開始學習 分享你的成績 你的AI-Q 結果 你比百分之 …" at bounding box center [460, 354] width 461 height 611
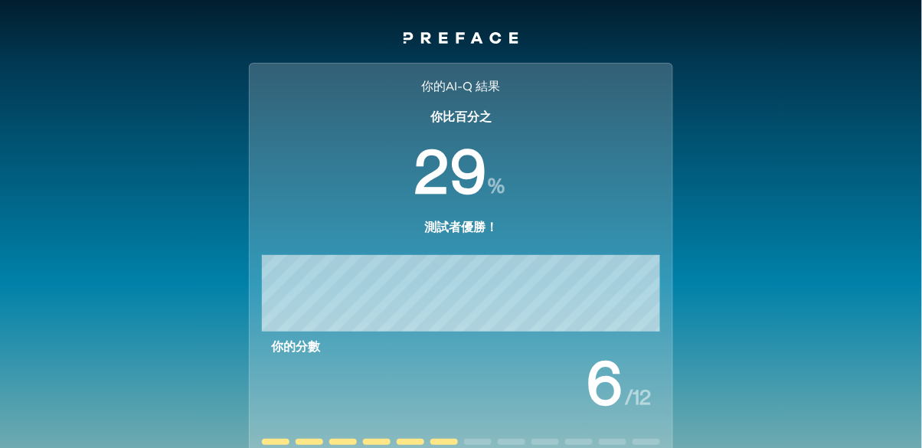
click at [470, 44] on link at bounding box center [460, 40] width 115 height 18
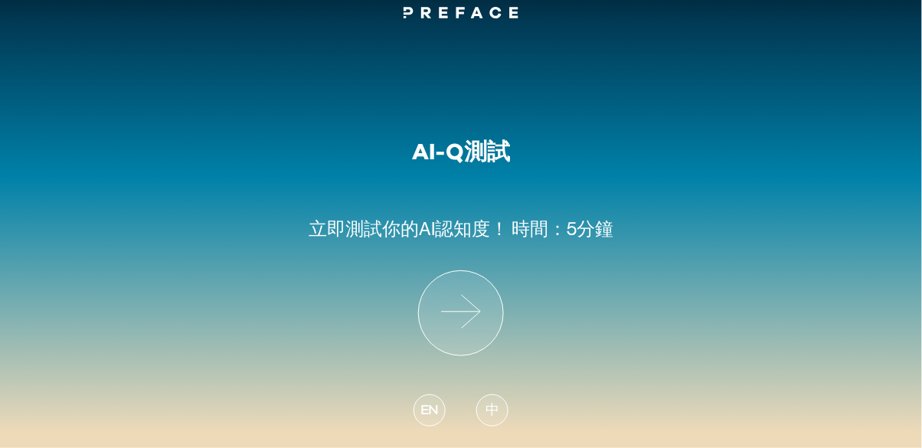
scroll to position [73, 0]
click at [458, 286] on icon at bounding box center [461, 313] width 84 height 84
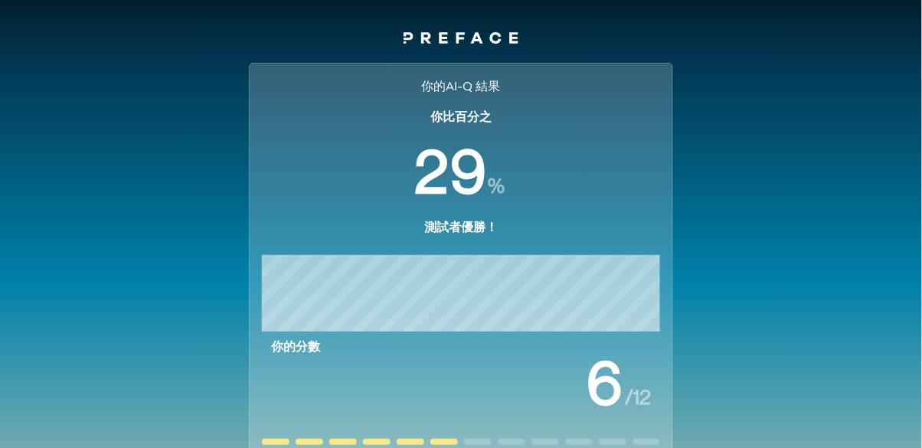
click at [472, 33] on icon at bounding box center [460, 37] width 115 height 11
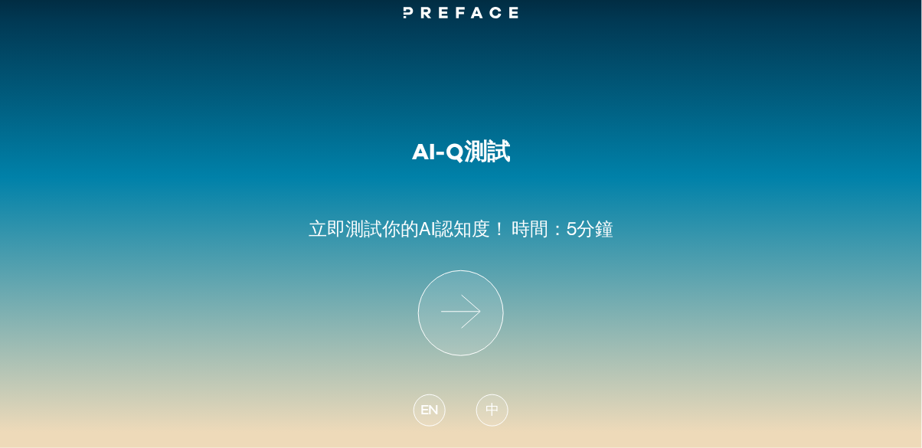
scroll to position [60, 0]
click at [440, 394] on div "EN" at bounding box center [429, 410] width 32 height 32
click at [422, 400] on span "EN" at bounding box center [429, 410] width 18 height 21
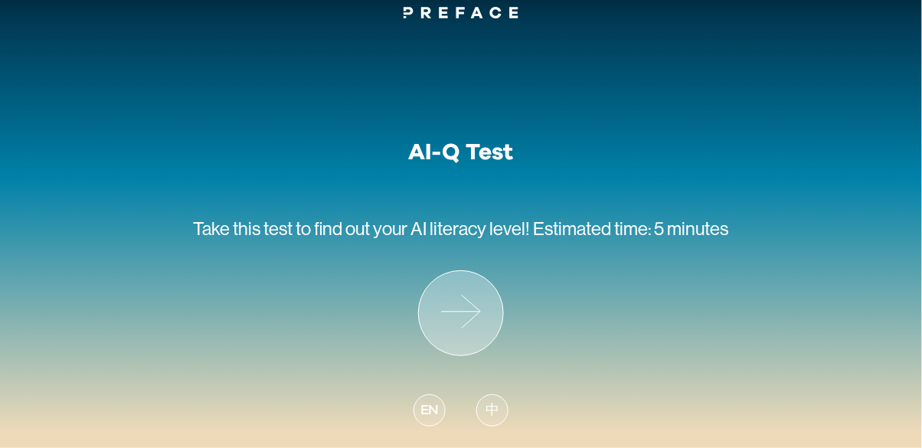
click at [459, 274] on icon at bounding box center [461, 313] width 84 height 84
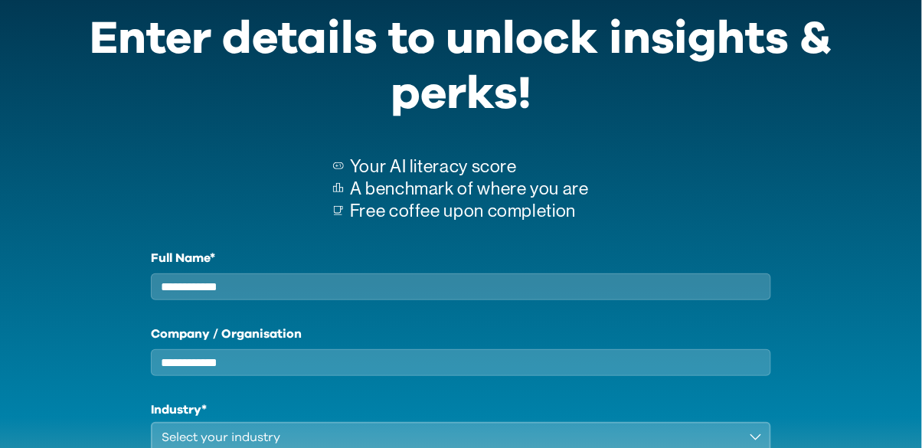
scroll to position [63, 0]
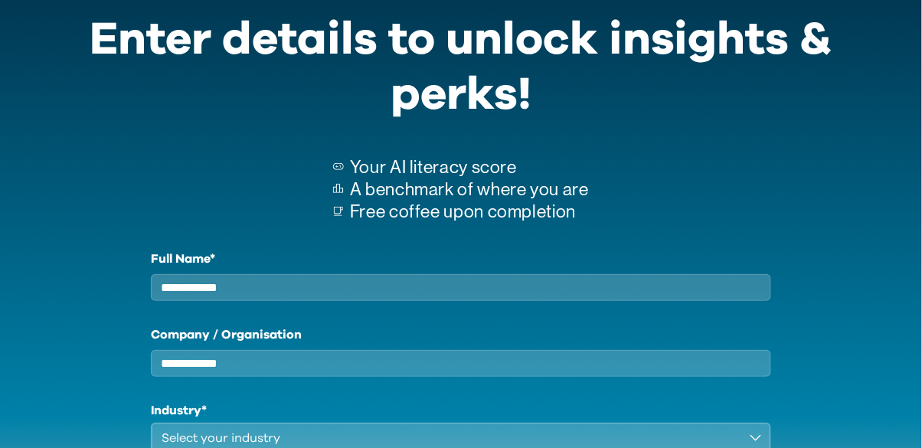
click at [448, 301] on input "Full Name*" at bounding box center [460, 287] width 619 height 27
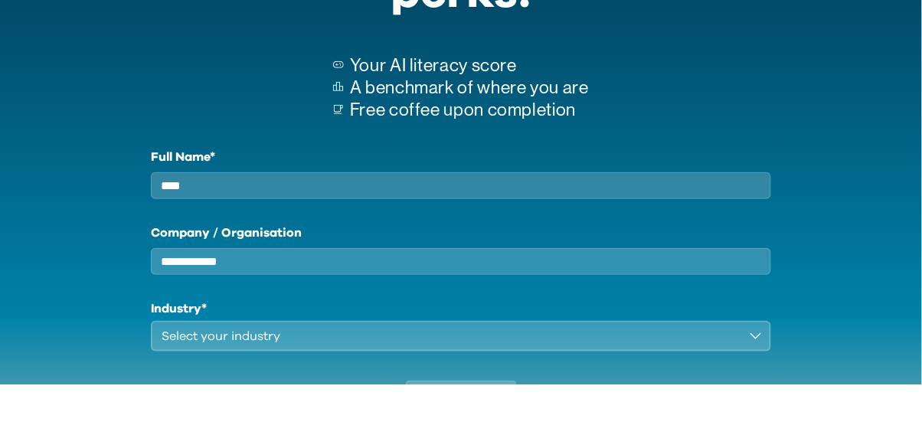
type input "****"
click at [400, 338] on input "Company / Organisation" at bounding box center [460, 325] width 619 height 27
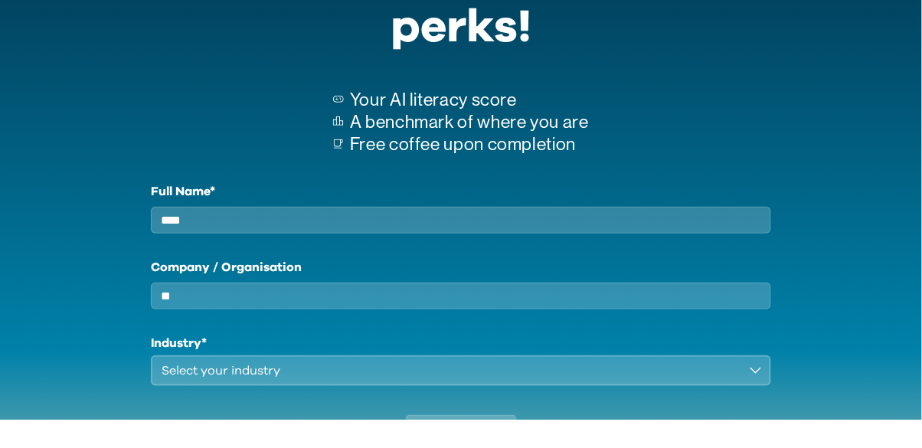
type input "*"
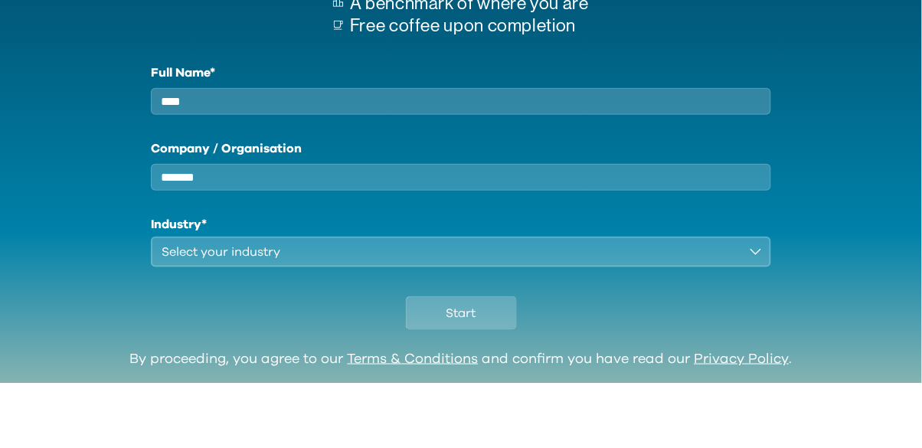
type input "*******"
click at [521, 353] on div "Start" at bounding box center [460, 374] width 885 height 84
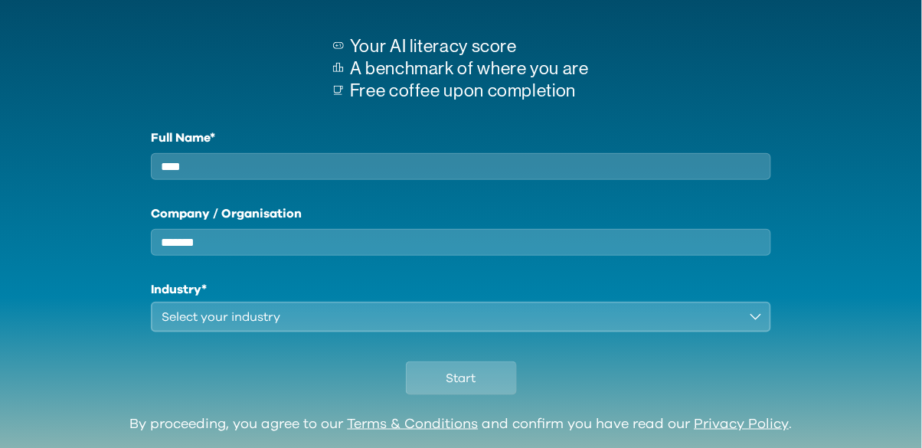
click at [526, 361] on div "Start" at bounding box center [460, 374] width 885 height 84
click at [517, 361] on div "Start" at bounding box center [460, 374] width 885 height 84
click at [513, 355] on div "Start" at bounding box center [460, 374] width 885 height 84
click at [519, 332] on button "Select your industry" at bounding box center [460, 317] width 619 height 31
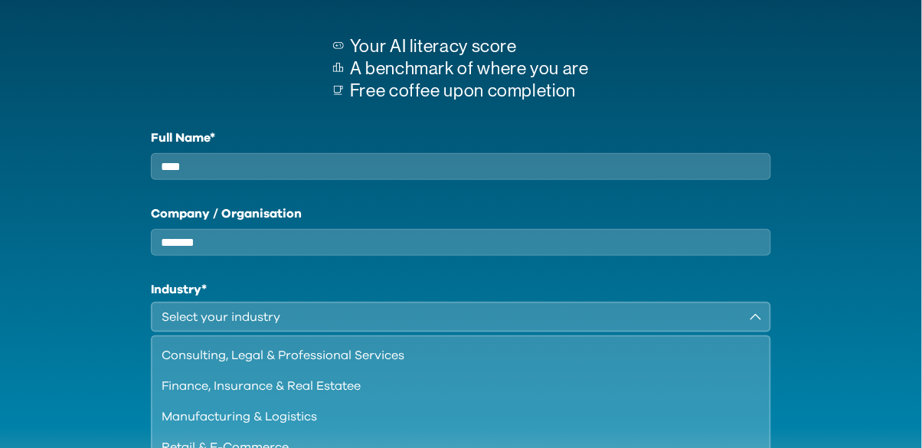
click at [508, 390] on div "Finance, Insurance & Real Estatee" at bounding box center [451, 386] width 579 height 18
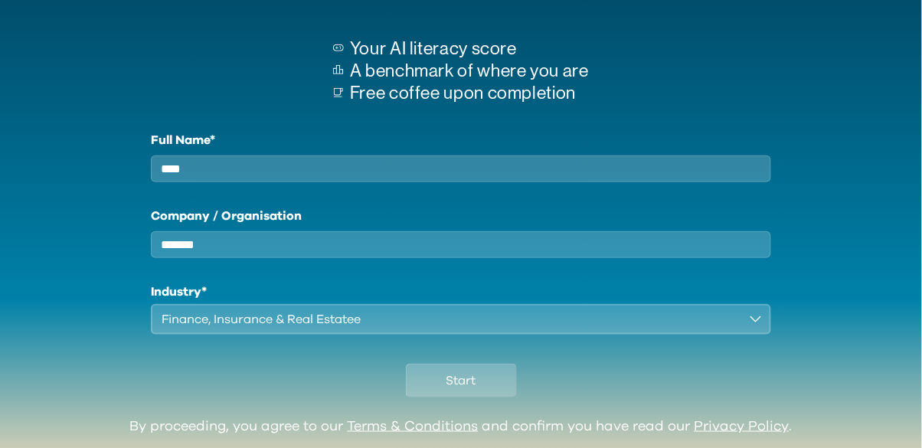
scroll to position [170, 0]
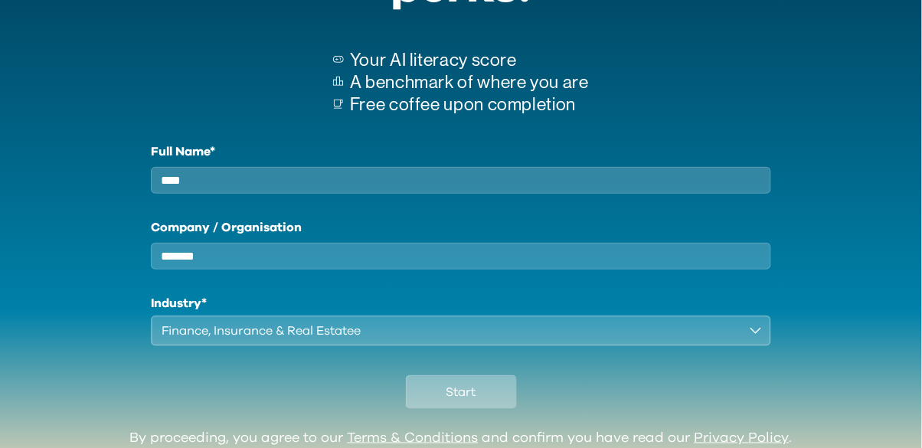
click at [452, 409] on button "Start" at bounding box center [461, 392] width 111 height 34
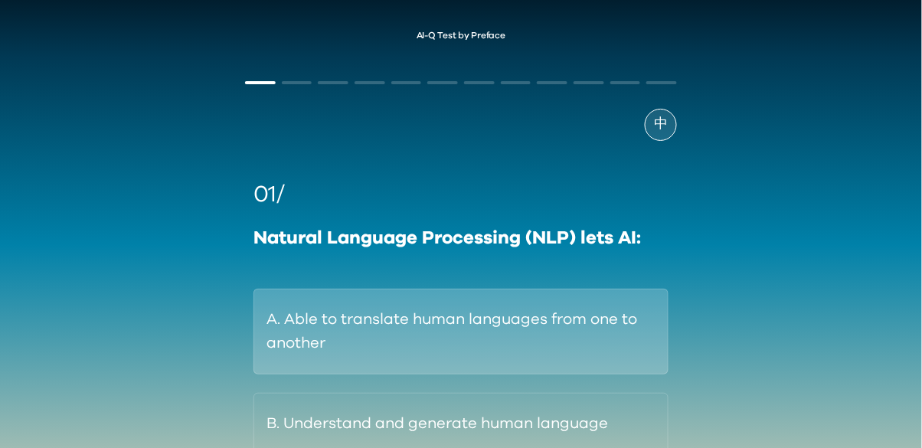
click at [560, 328] on button "A. Able to translate human languages from one to another" at bounding box center [460, 332] width 415 height 86
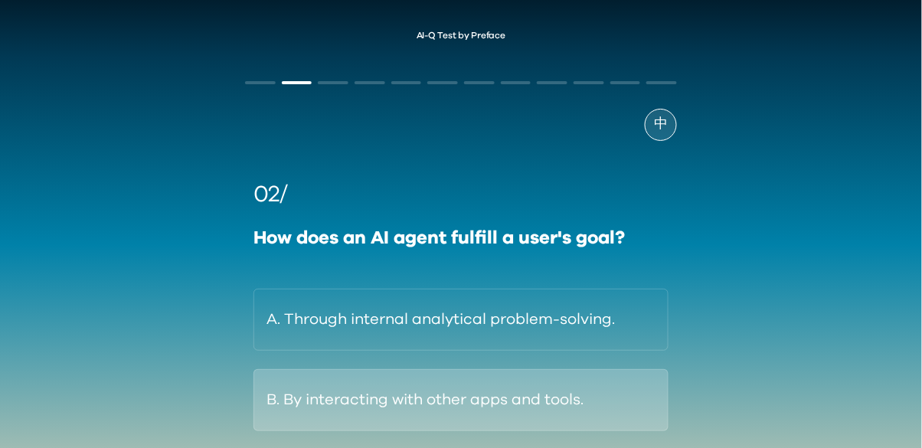
click at [544, 416] on button "B. By interacting with other apps and tools." at bounding box center [460, 400] width 415 height 62
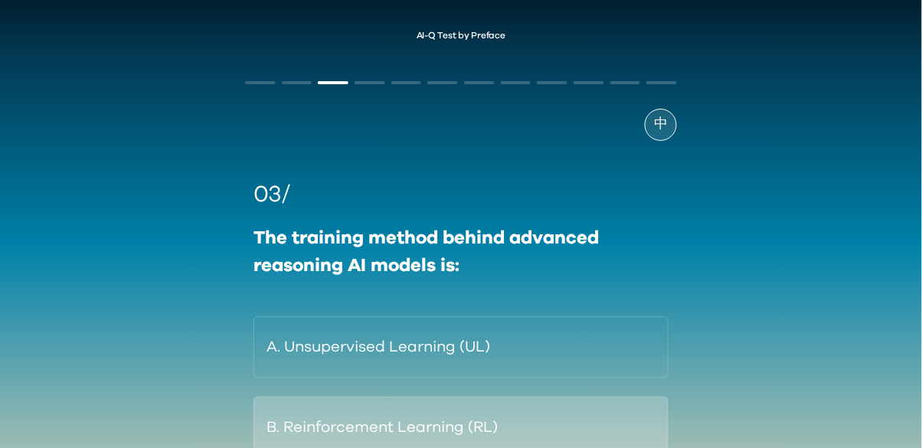
click at [570, 435] on button "B. Reinforcement Learning (RL)" at bounding box center [460, 428] width 415 height 62
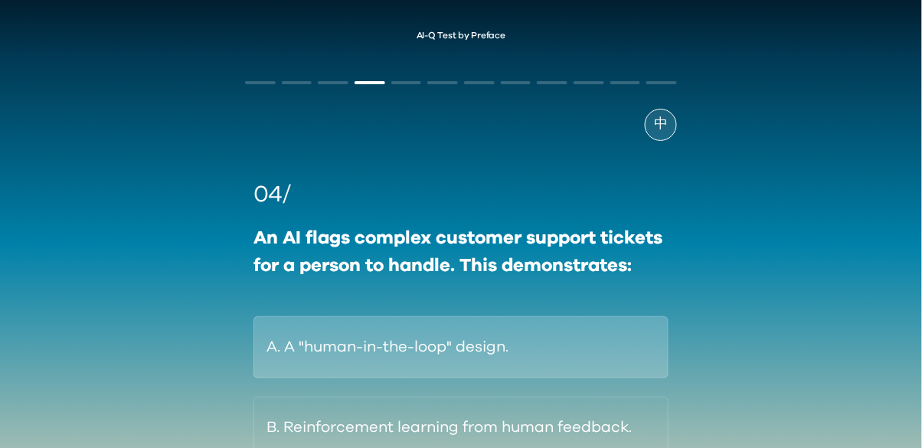
click at [602, 347] on button "A. A "human-in-the-loop" design." at bounding box center [460, 347] width 415 height 62
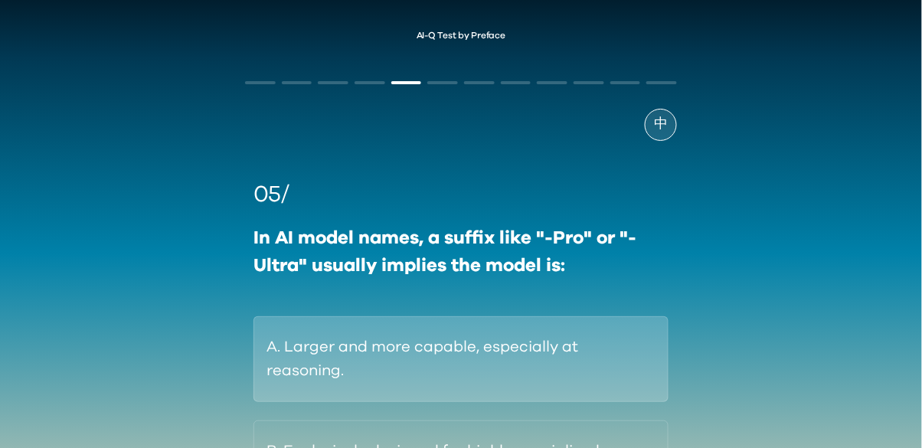
click at [579, 350] on button "A. Larger and more capable, especially at reasoning." at bounding box center [460, 359] width 415 height 86
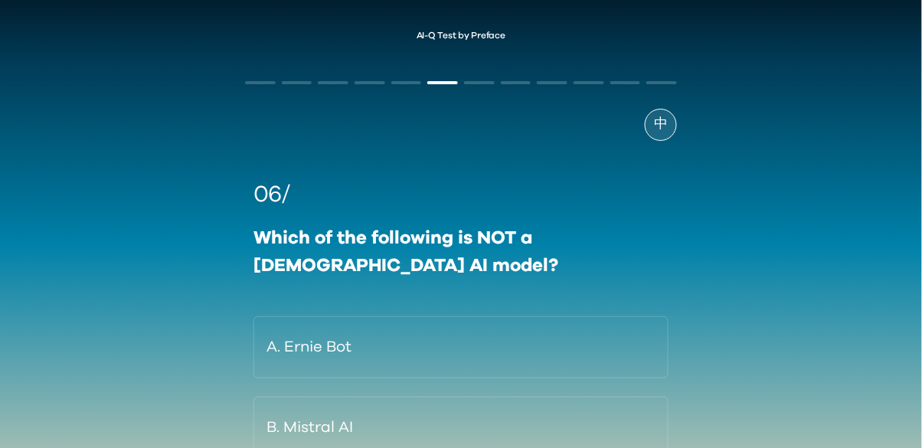
click at [655, 119] on span "中" at bounding box center [661, 124] width 14 height 21
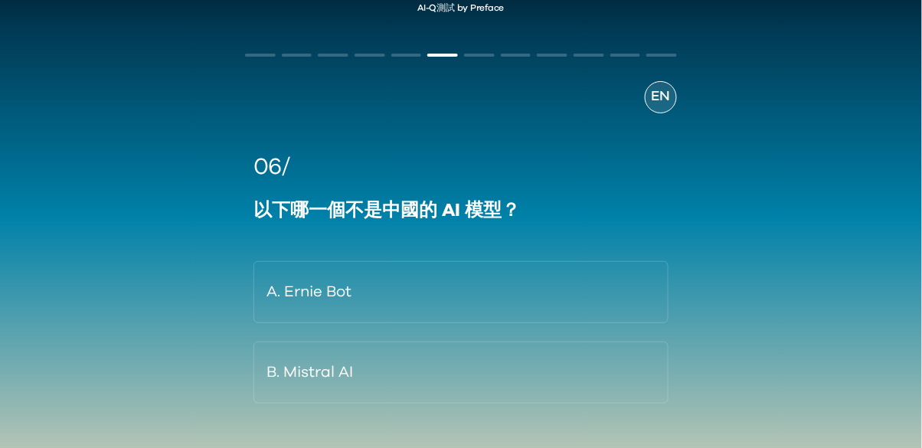
scroll to position [56, 0]
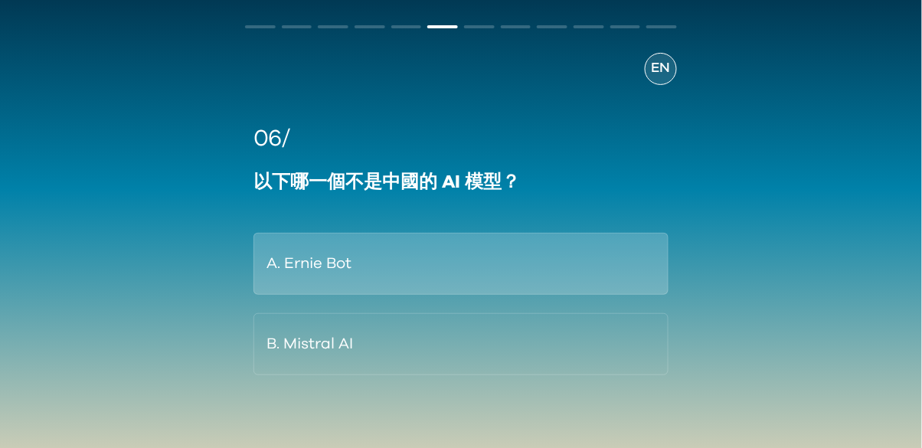
click at [472, 280] on button "A. Ernie Bot" at bounding box center [460, 264] width 415 height 62
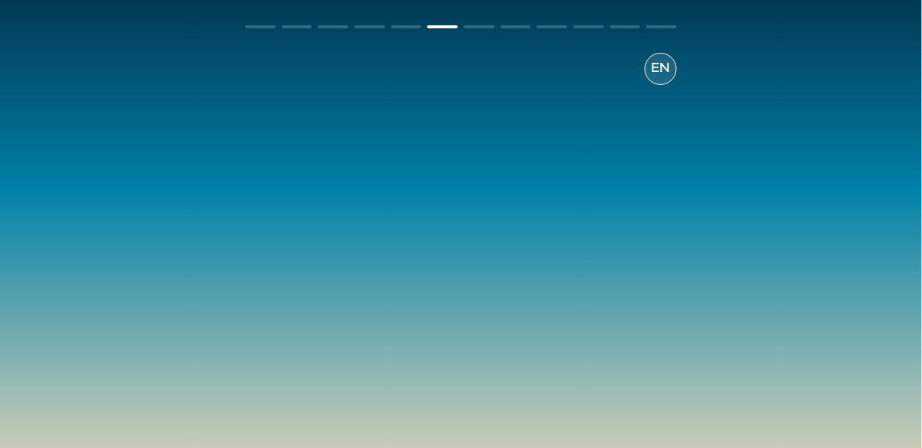
click at [398, 358] on div "06/ 以下哪一個不是中國的 AI 模型？ A. Ernie Bot B. Mistral AI" at bounding box center [461, 248] width 432 height 253
